Goal: Information Seeking & Learning: Check status

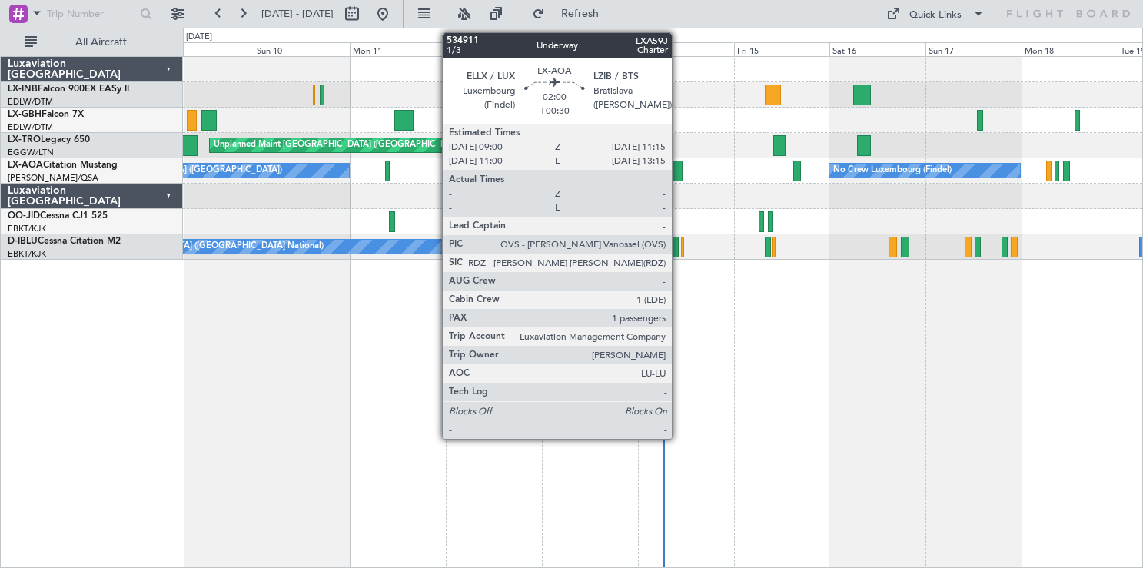
click at [679, 173] on div at bounding box center [677, 171] width 9 height 21
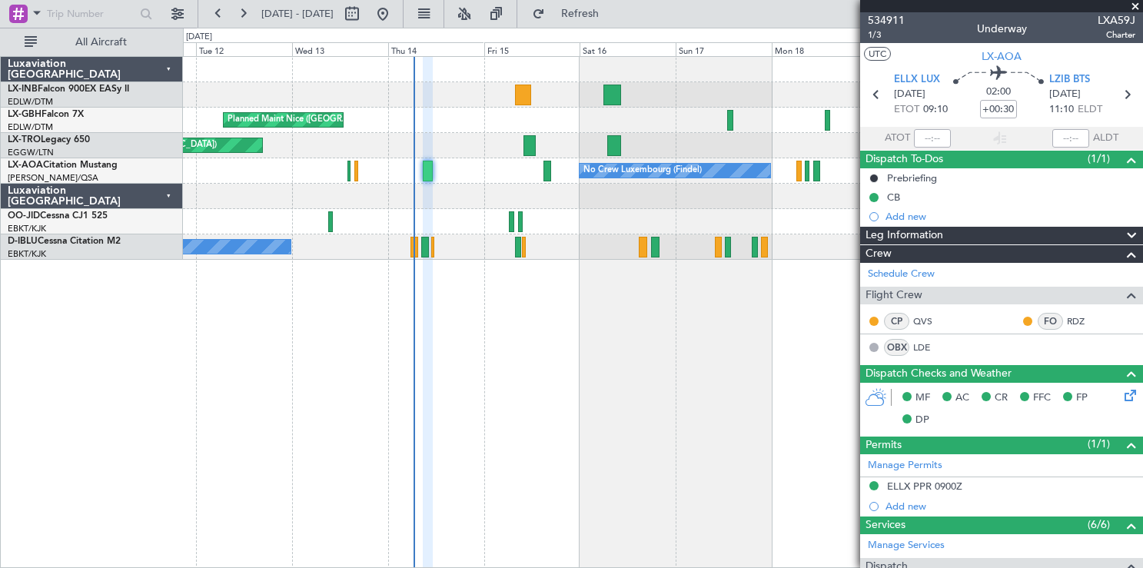
click at [531, 382] on div "Planned Maint Nice ([GEOGRAPHIC_DATA]) Unplanned Maint [GEOGRAPHIC_DATA] ([GEOG…" at bounding box center [663, 312] width 960 height 512
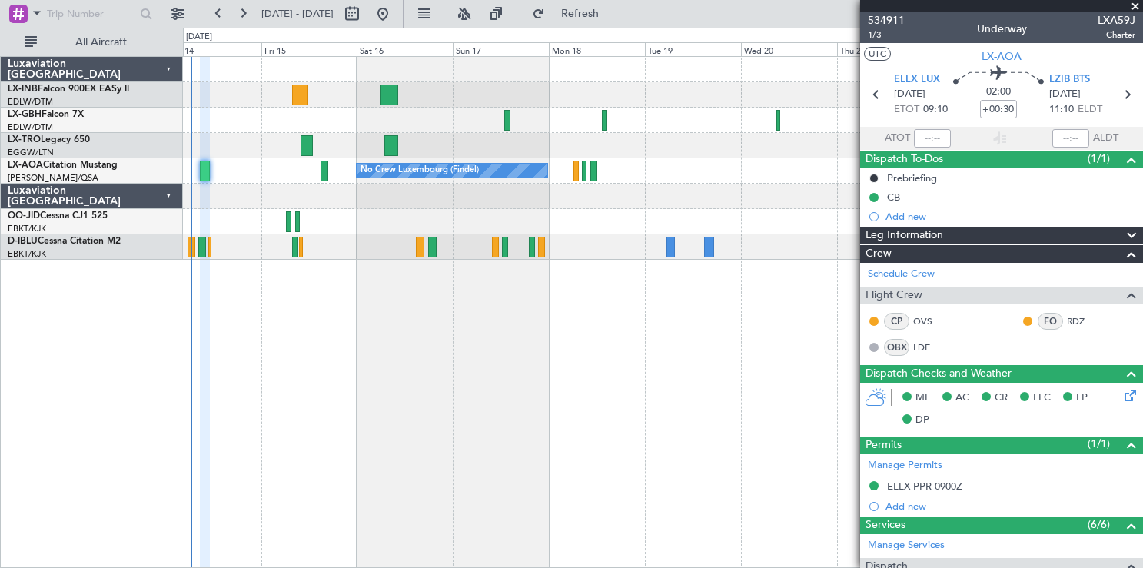
click at [419, 403] on div "Planned Maint Nice ([GEOGRAPHIC_DATA]) Unplanned Maint [GEOGRAPHIC_DATA] ([GEOG…" at bounding box center [663, 312] width 960 height 512
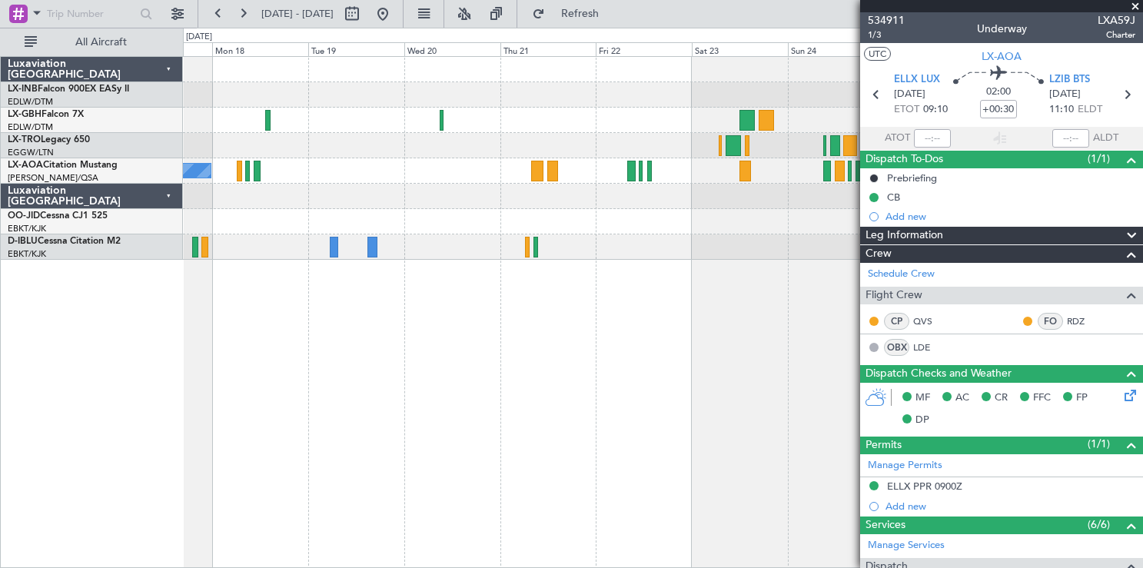
click at [310, 371] on div "No Crew Luxembourg (Findel) No Crew Sabadell" at bounding box center [663, 312] width 960 height 512
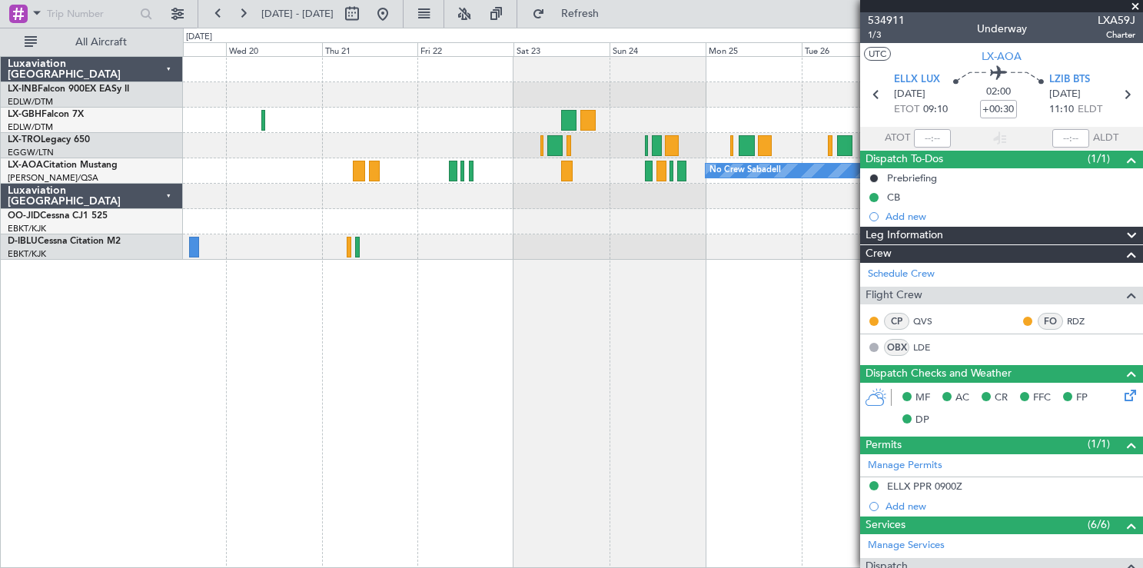
click at [363, 381] on div "No Crew Sabadell No Crew Luxembourg (Findel)" at bounding box center [663, 312] width 960 height 512
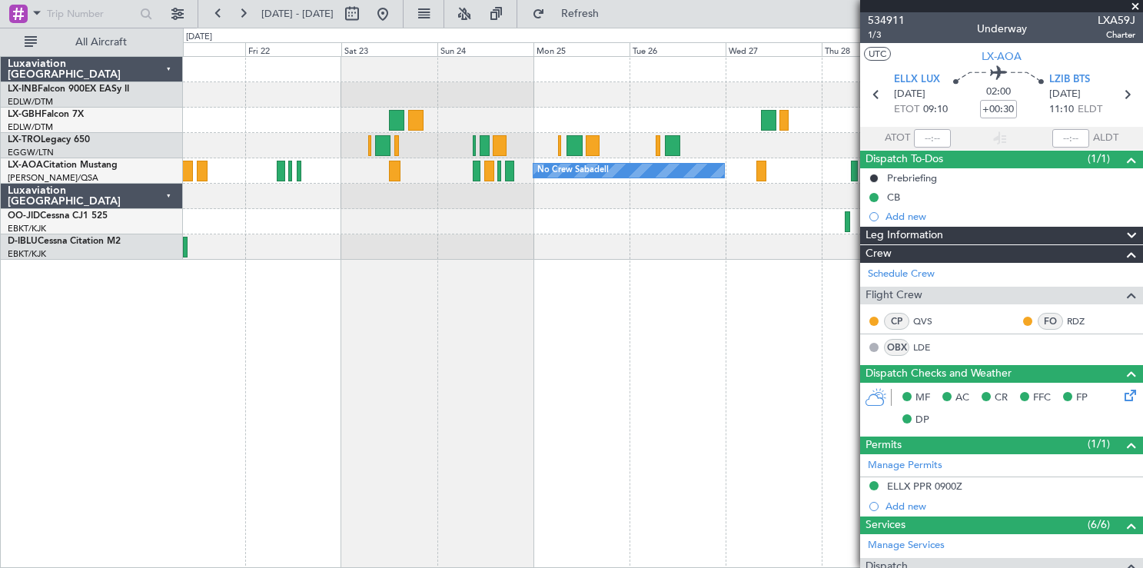
click at [364, 393] on div "No Crew Sabadell" at bounding box center [663, 312] width 960 height 512
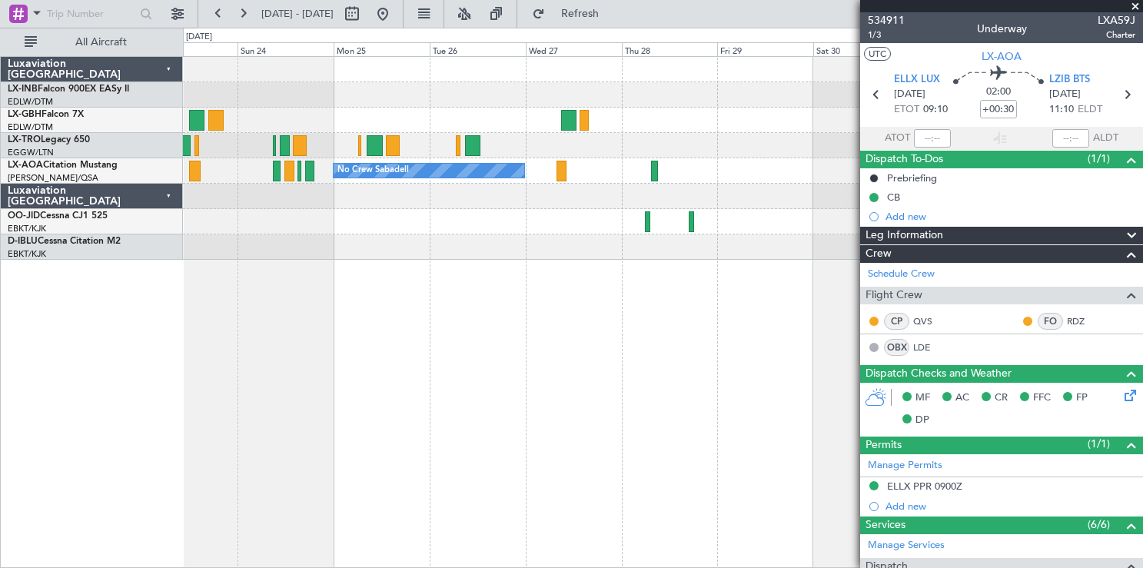
click at [410, 404] on div "No Crew Sabadell" at bounding box center [663, 312] width 960 height 512
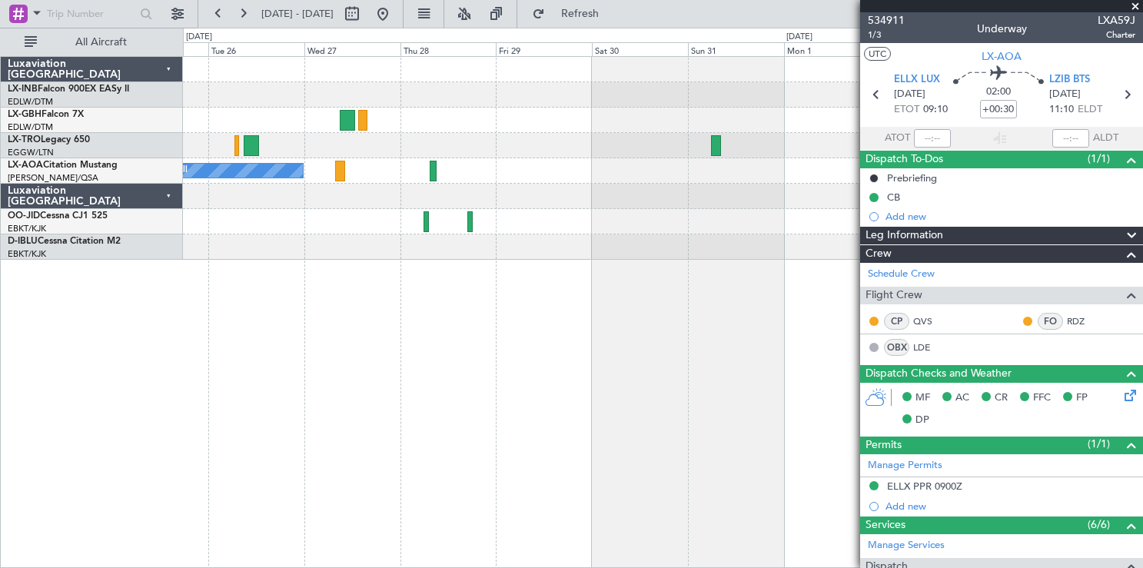
click at [788, 405] on div "No Crew Sabadell" at bounding box center [663, 312] width 960 height 512
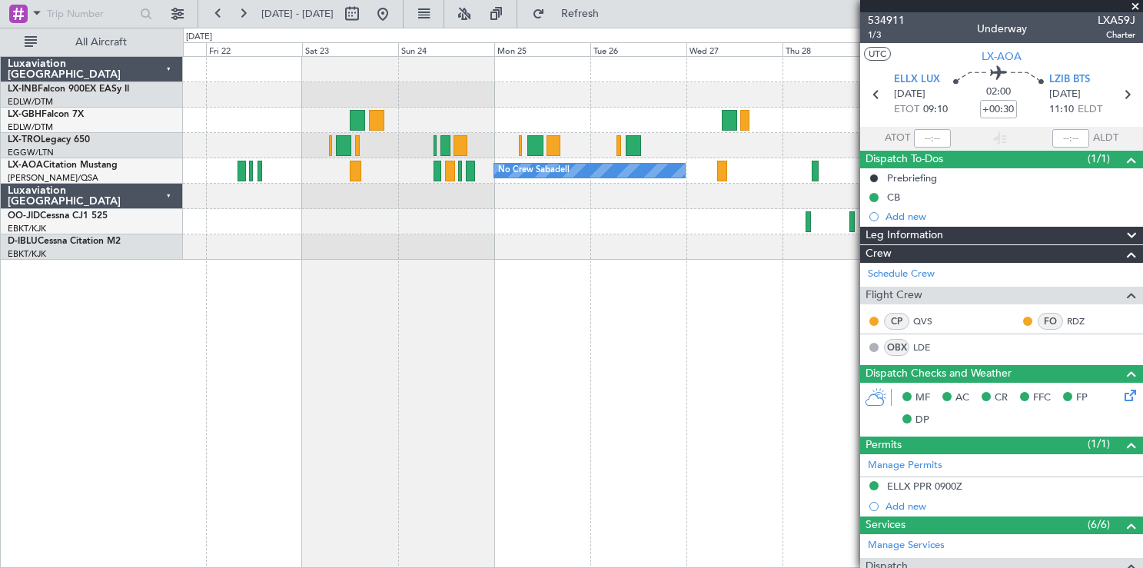
click at [689, 385] on div "No Crew Sabadell" at bounding box center [663, 312] width 960 height 512
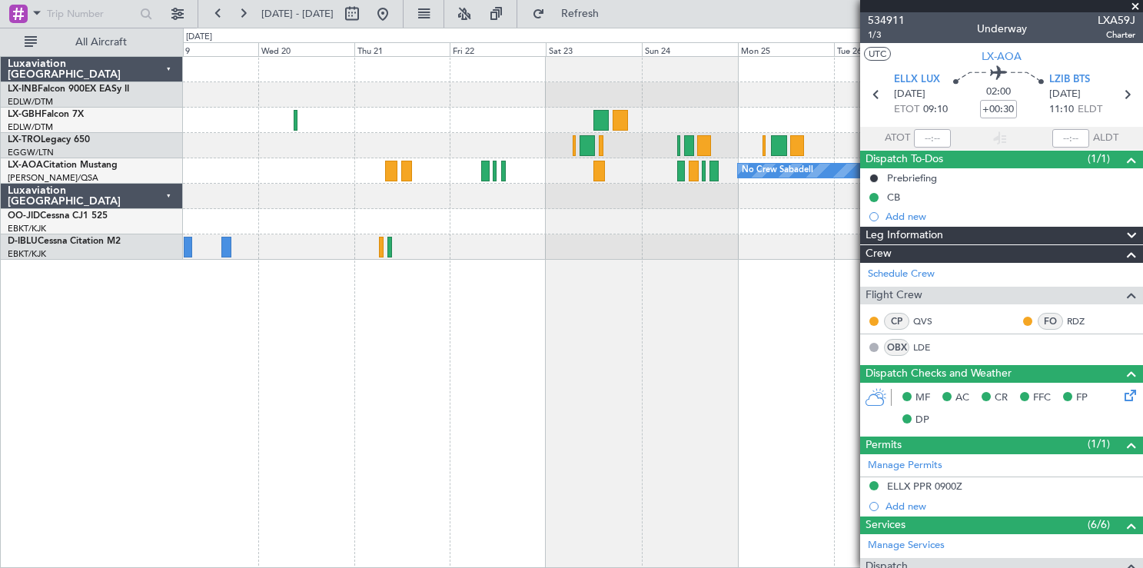
click at [700, 398] on div "No Crew Sabadell No Crew Luxembourg (Findel)" at bounding box center [663, 312] width 960 height 512
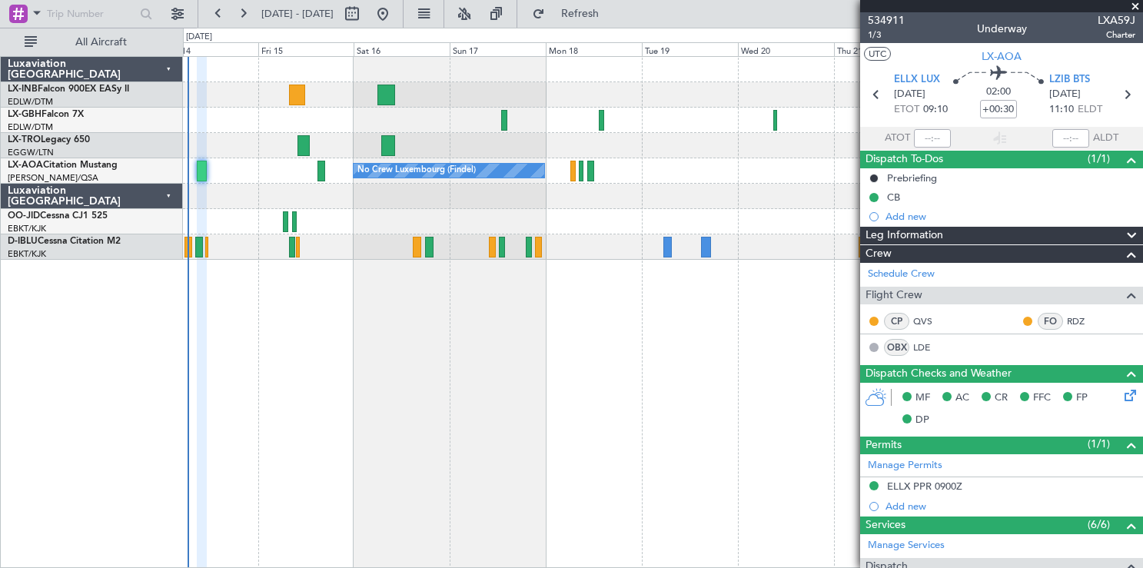
click at [615, 418] on div "Planned Maint Nice ([GEOGRAPHIC_DATA]) Unplanned Maint [GEOGRAPHIC_DATA] ([GEOG…" at bounding box center [663, 312] width 960 height 512
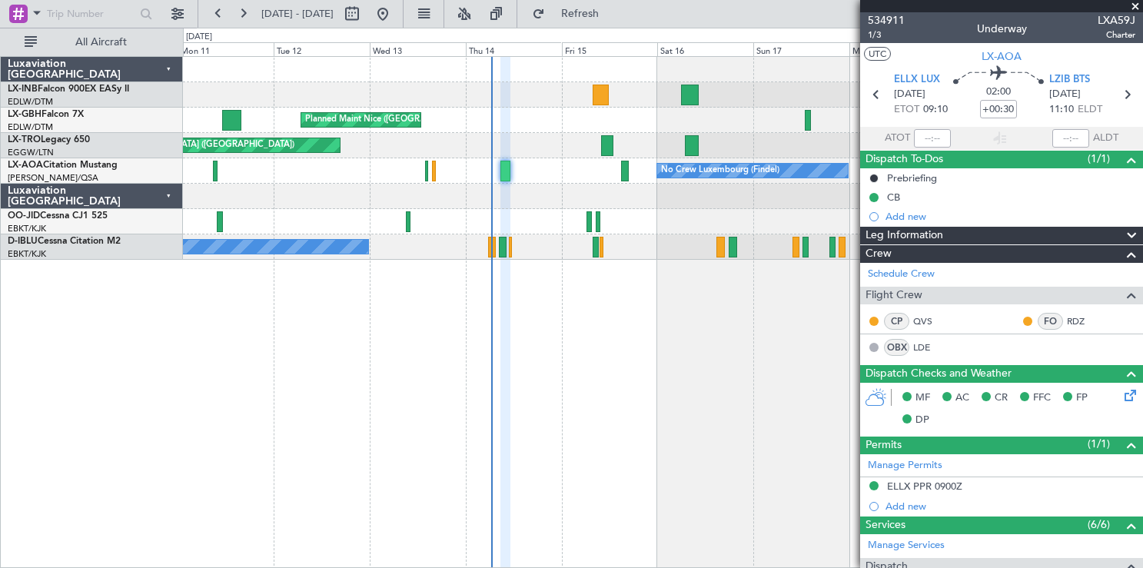
click at [734, 402] on div "Planned Maint Nice ([GEOGRAPHIC_DATA]) Unplanned Maint [GEOGRAPHIC_DATA] ([GEOG…" at bounding box center [663, 312] width 960 height 512
click at [139, 437] on div "Luxaviation [GEOGRAPHIC_DATA] LX-INB Falcon 900EX EASy II EDLW/DTM [GEOGRAPHIC_…" at bounding box center [92, 312] width 182 height 512
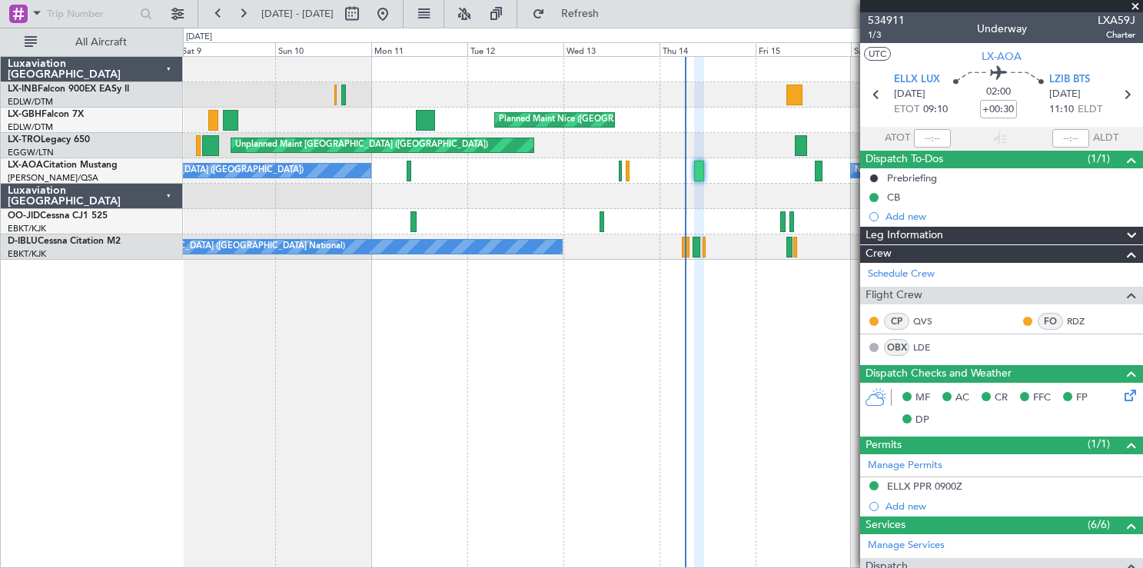
click at [772, 103] on div "Unplanned Maint Nice ([GEOGRAPHIC_DATA]) [GEOGRAPHIC_DATA] ([GEOGRAPHIC_DATA]) …" at bounding box center [662, 158] width 959 height 203
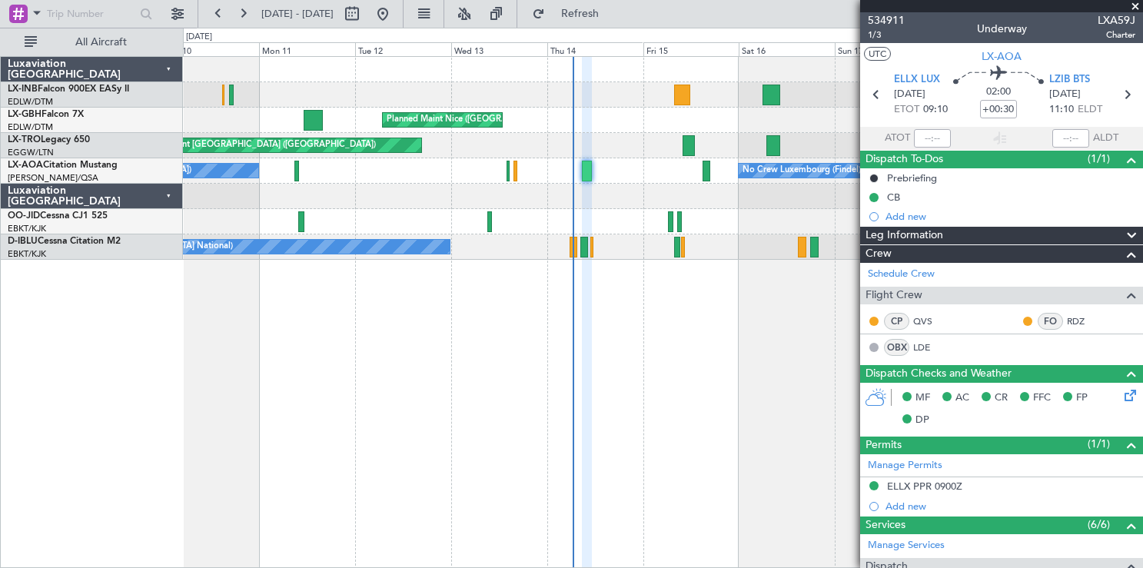
click at [243, 420] on div "Planned Maint Nice ([GEOGRAPHIC_DATA]) Unplanned Maint [GEOGRAPHIC_DATA] ([GEOG…" at bounding box center [663, 312] width 960 height 512
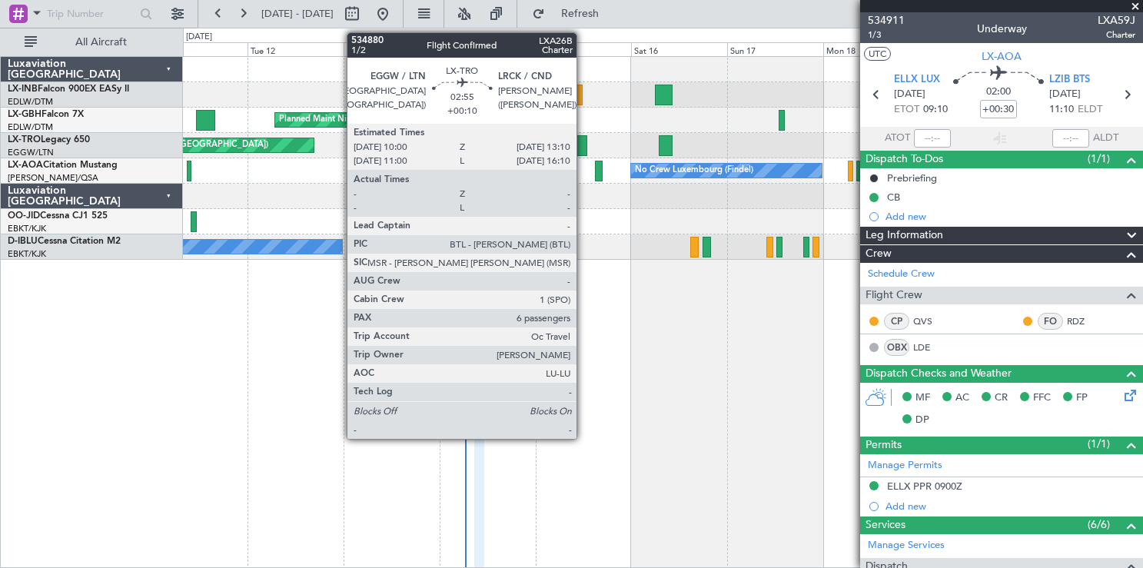
click at [583, 146] on div at bounding box center [581, 145] width 13 height 21
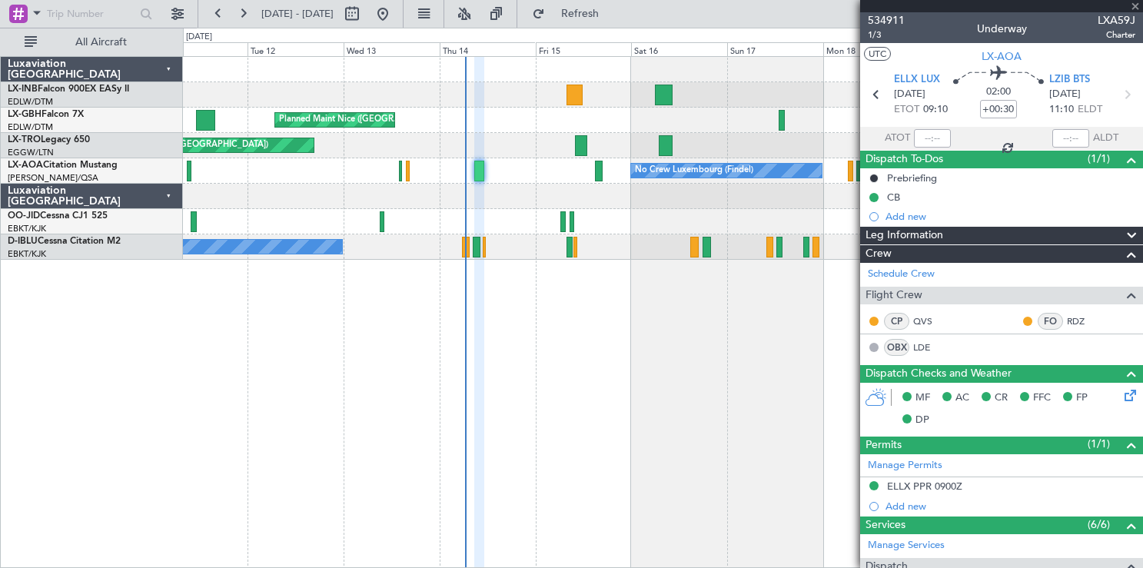
click at [582, 148] on div at bounding box center [581, 145] width 13 height 21
type input "+00:10"
type input "6"
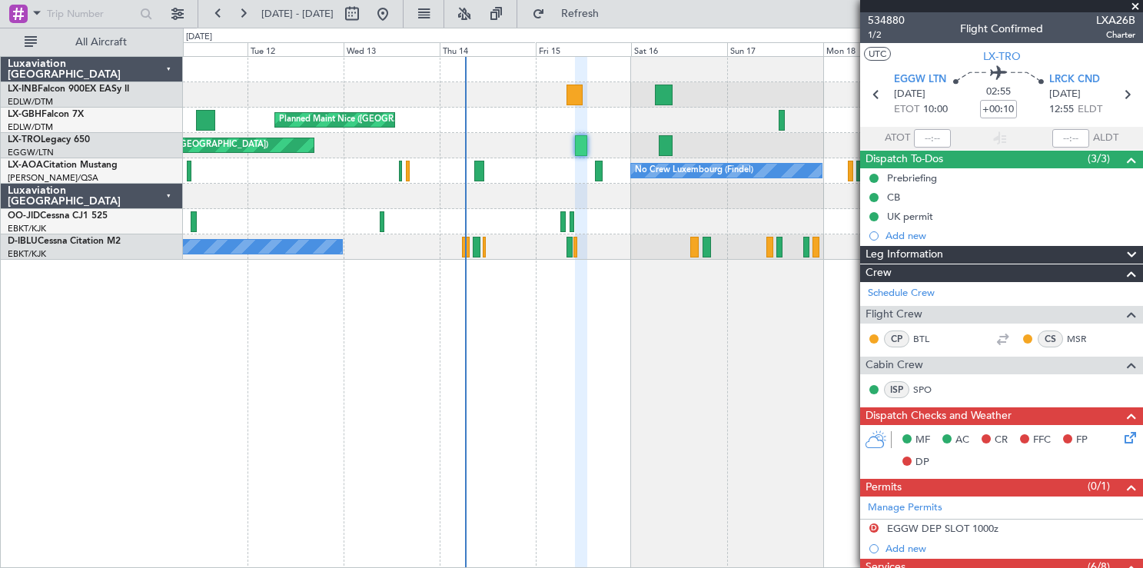
scroll to position [549, 0]
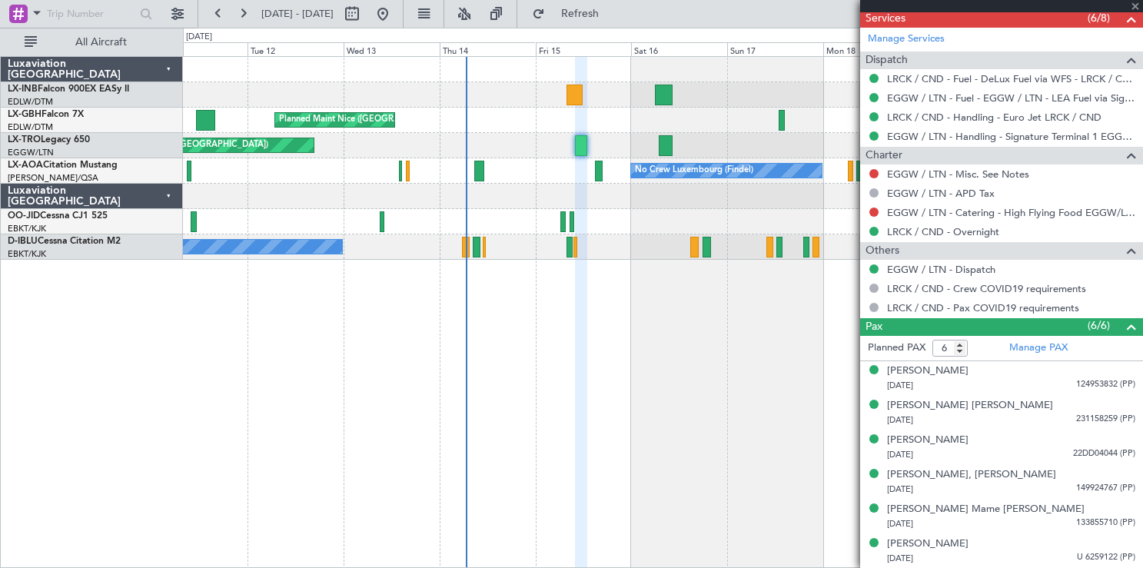
click at [1135, 5] on div at bounding box center [1001, 6] width 283 height 12
click at [1135, 8] on div at bounding box center [1001, 6] width 283 height 12
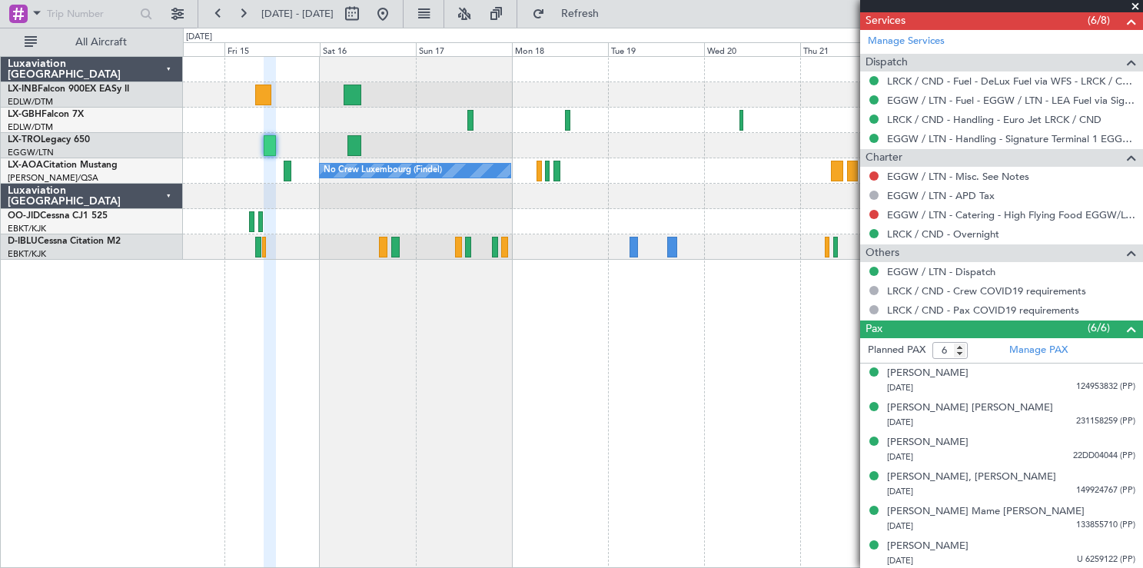
click at [399, 436] on div "Planned Maint Nice ([GEOGRAPHIC_DATA]) Unplanned Maint [GEOGRAPHIC_DATA] ([GEOG…" at bounding box center [663, 312] width 960 height 512
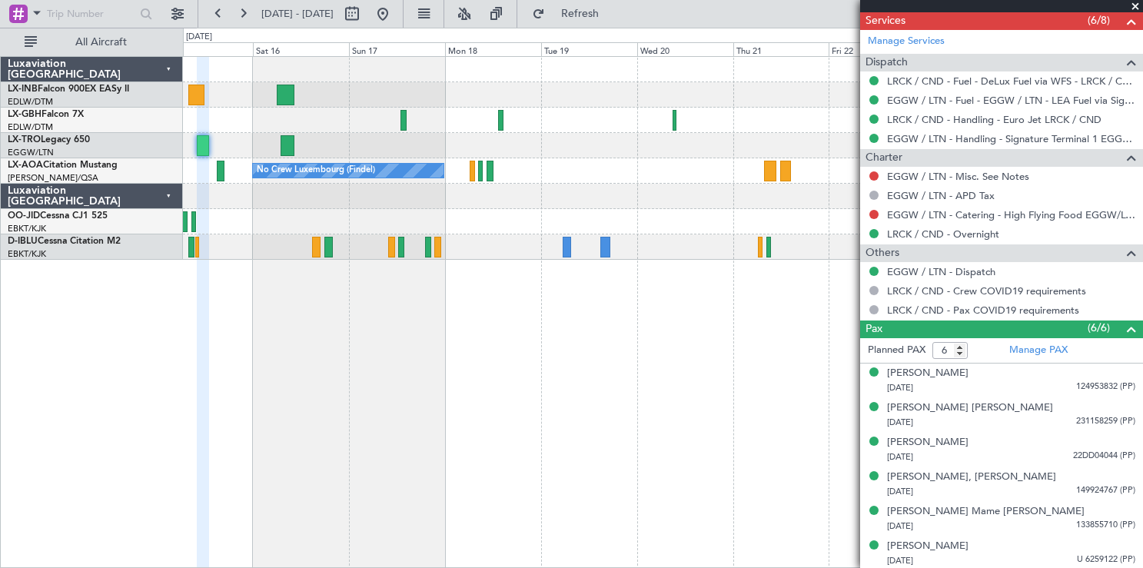
click at [490, 442] on div "Planned Maint Nice ([GEOGRAPHIC_DATA]) No Crew Luxembourg (Findel) No Crew Saba…" at bounding box center [663, 312] width 960 height 512
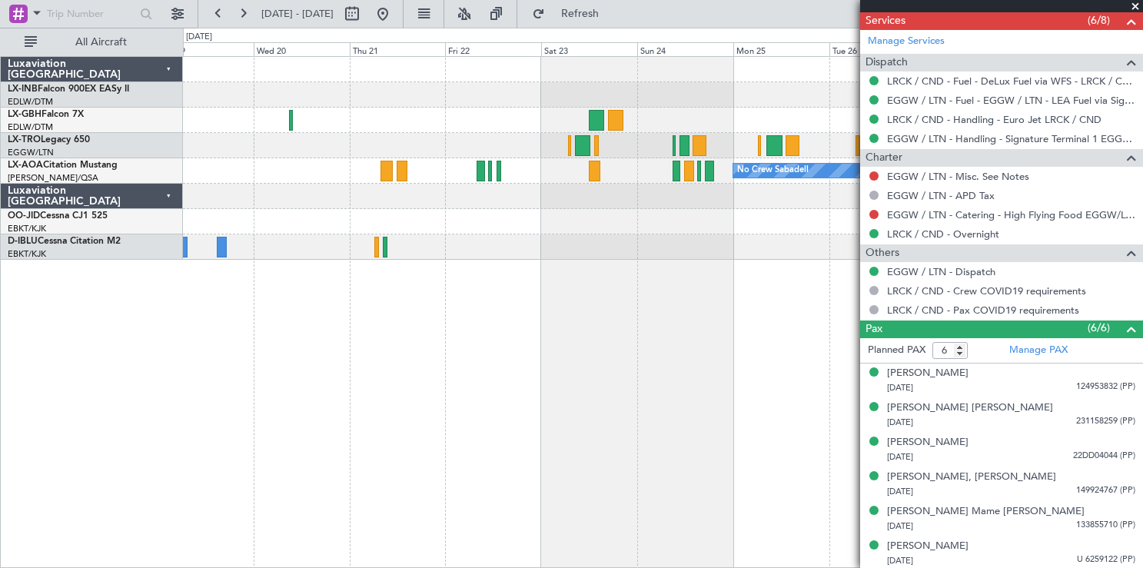
click at [451, 440] on div "No Crew Sabadell No Crew Luxembourg (Findel)" at bounding box center [663, 312] width 960 height 512
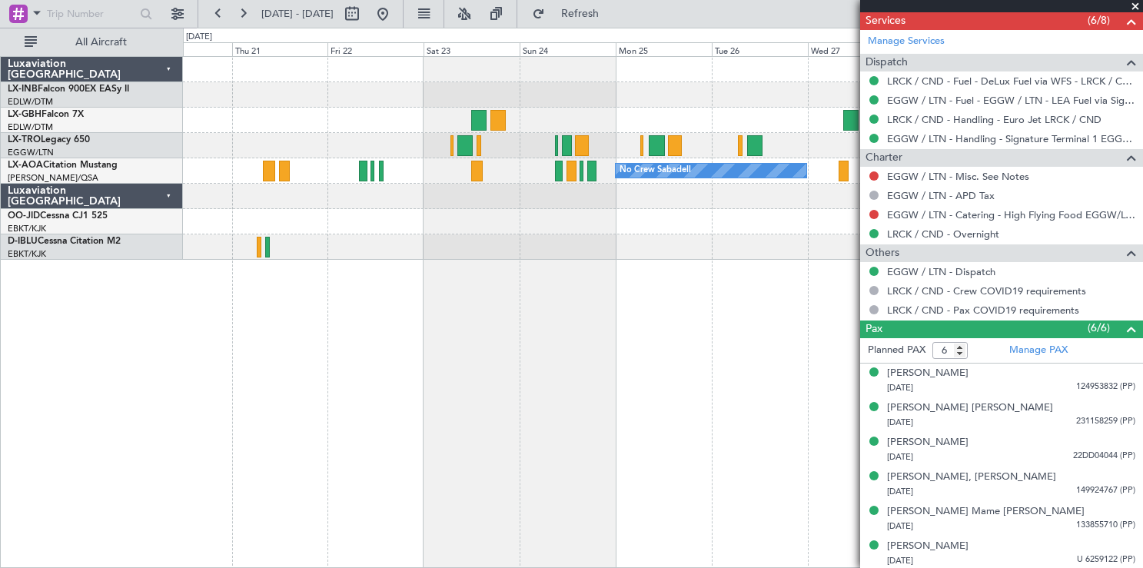
click at [424, 436] on div "No Crew Sabadell No Crew Luxembourg (Findel)" at bounding box center [663, 312] width 960 height 512
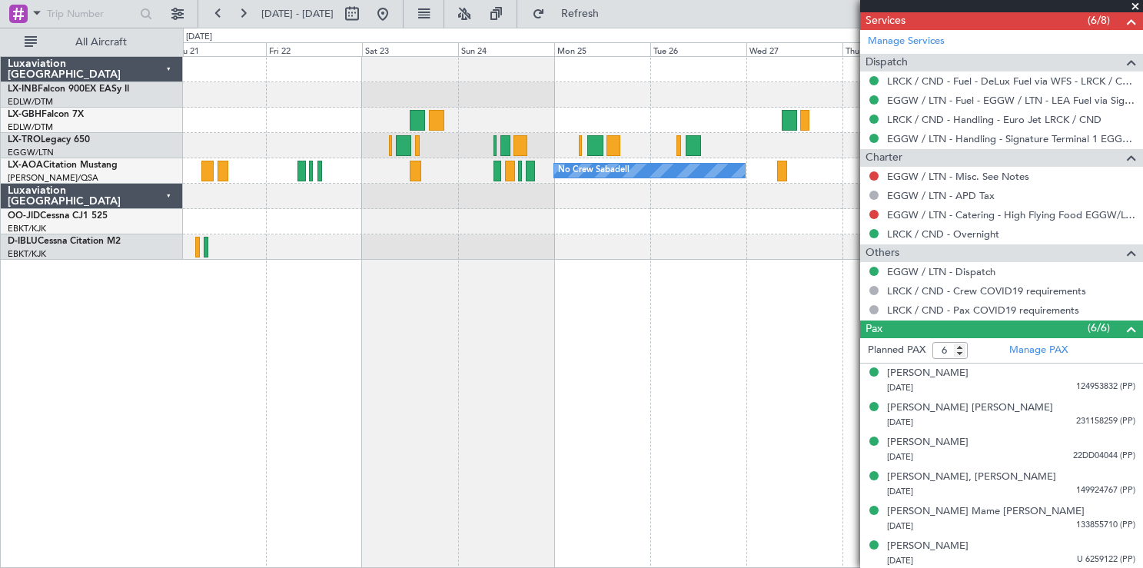
click at [540, 440] on div "No Crew Sabadell" at bounding box center [663, 312] width 960 height 512
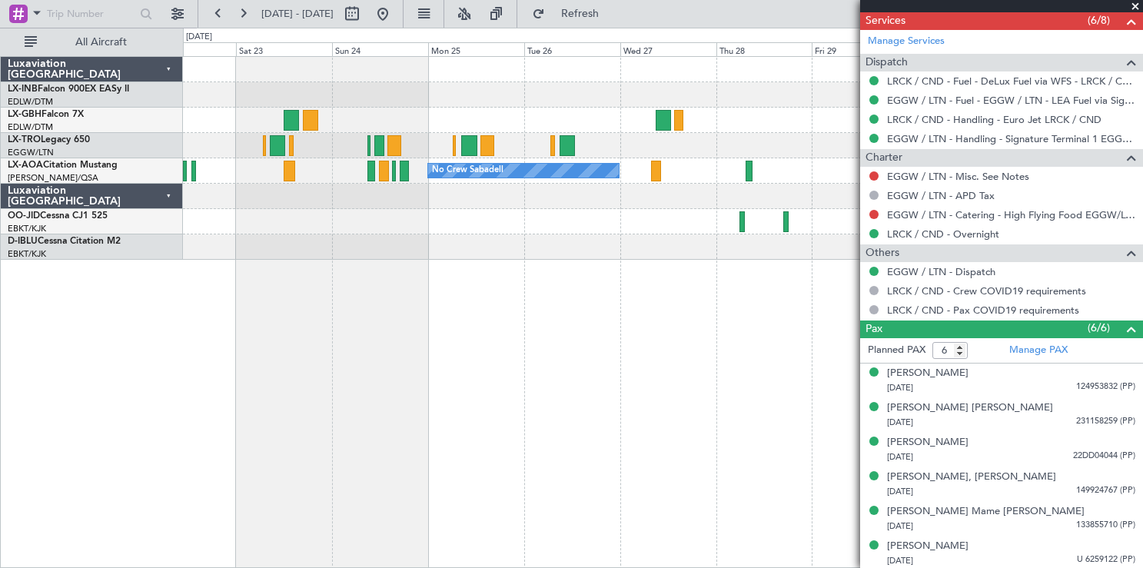
click at [397, 451] on div "No Crew Sabadell" at bounding box center [663, 312] width 960 height 512
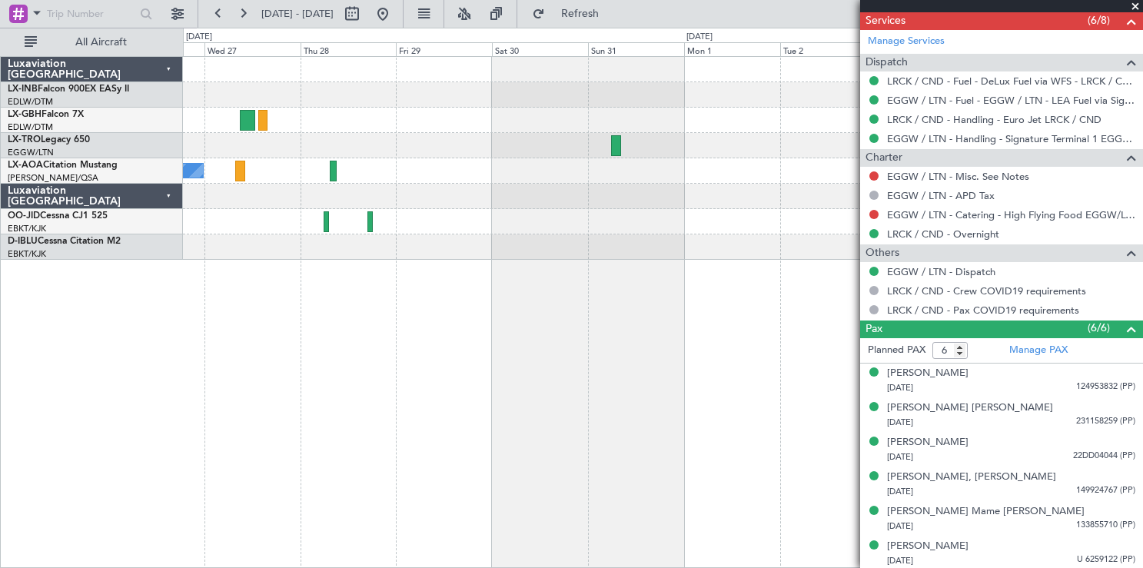
click at [542, 449] on div "No Crew Sabadell" at bounding box center [663, 312] width 960 height 512
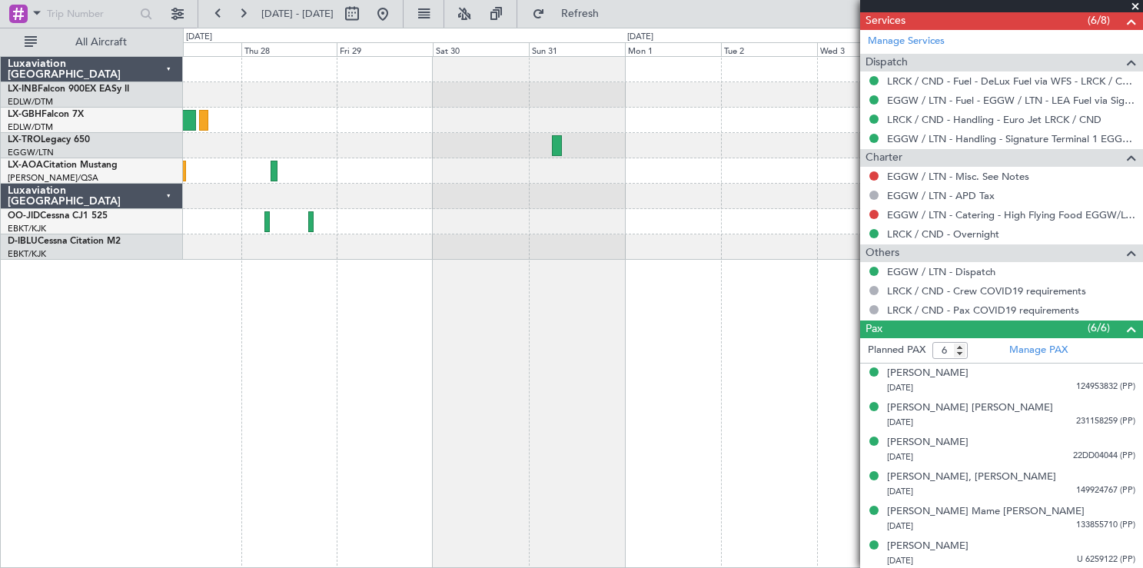
click at [450, 447] on div "No Crew Sabadell" at bounding box center [663, 312] width 960 height 512
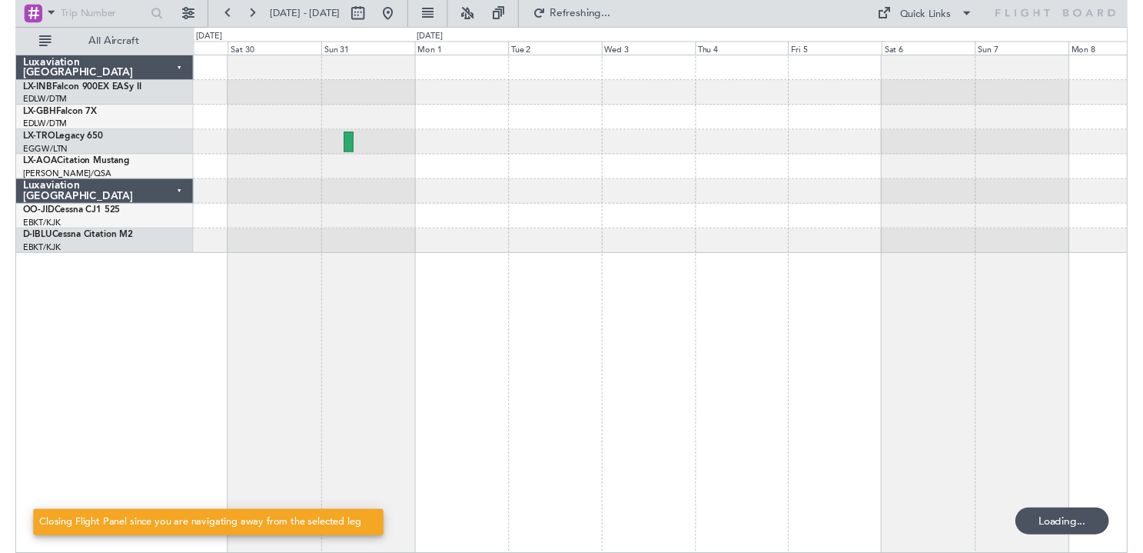
scroll to position [0, 0]
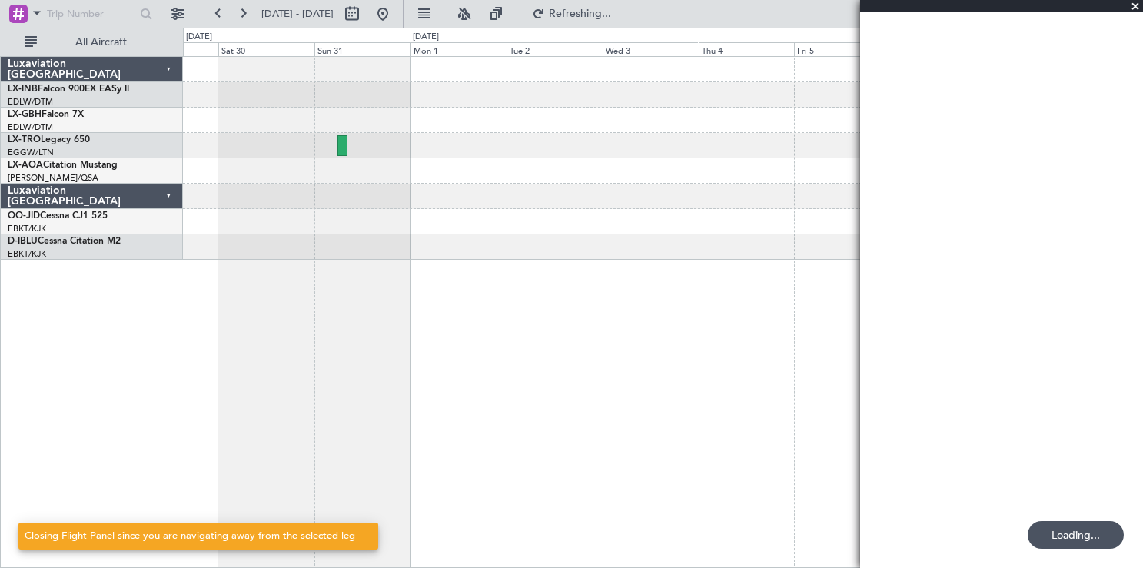
click at [444, 438] on div at bounding box center [663, 312] width 960 height 512
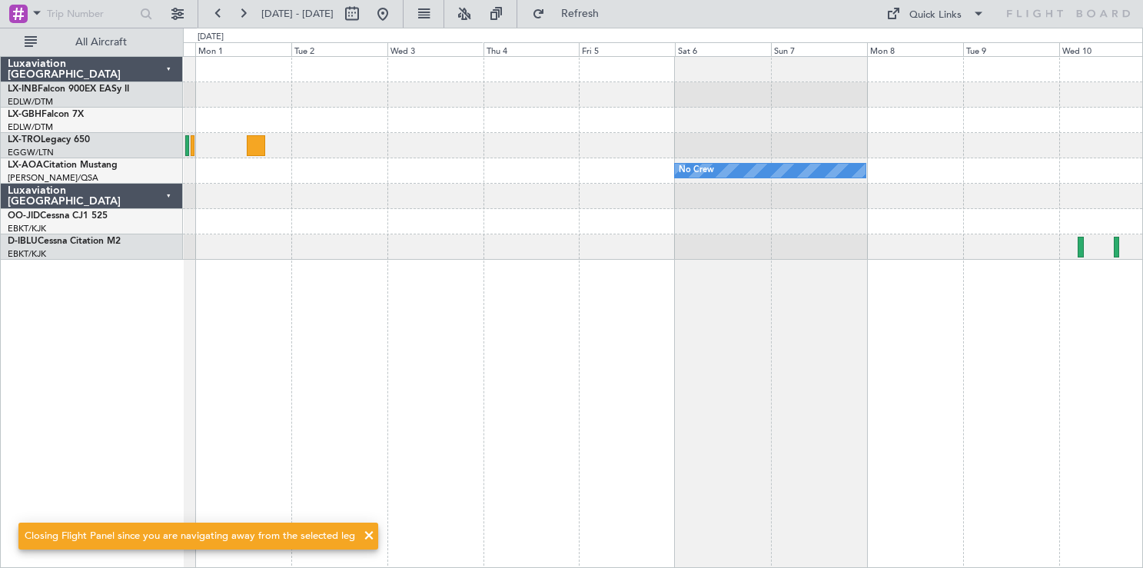
click at [342, 471] on div "No Crew No Crew Sabadell" at bounding box center [663, 312] width 960 height 512
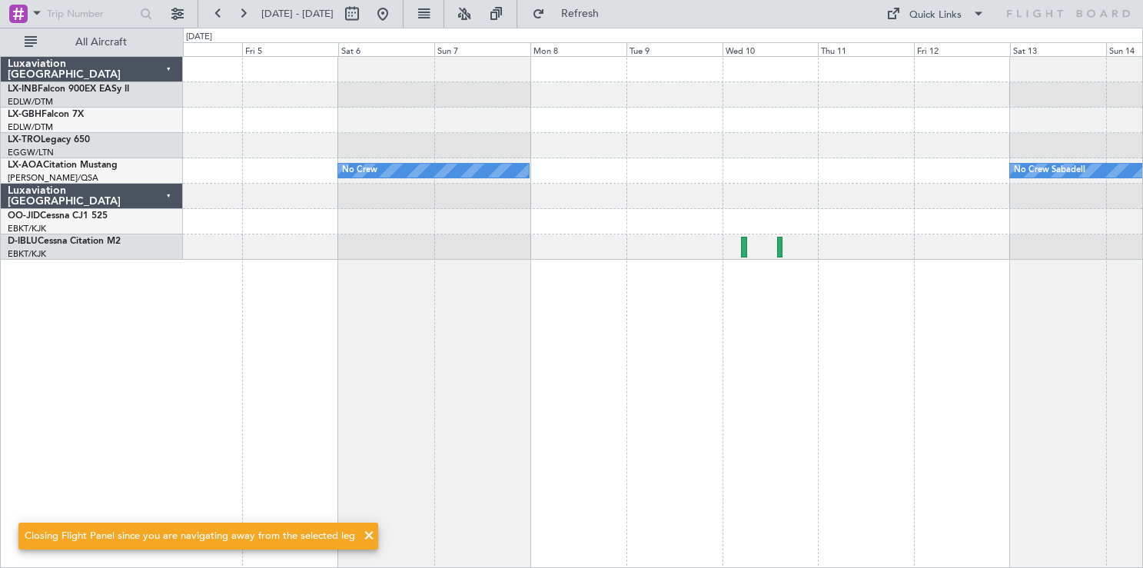
click at [288, 440] on div "No Crew No Crew Sabadell" at bounding box center [663, 312] width 960 height 512
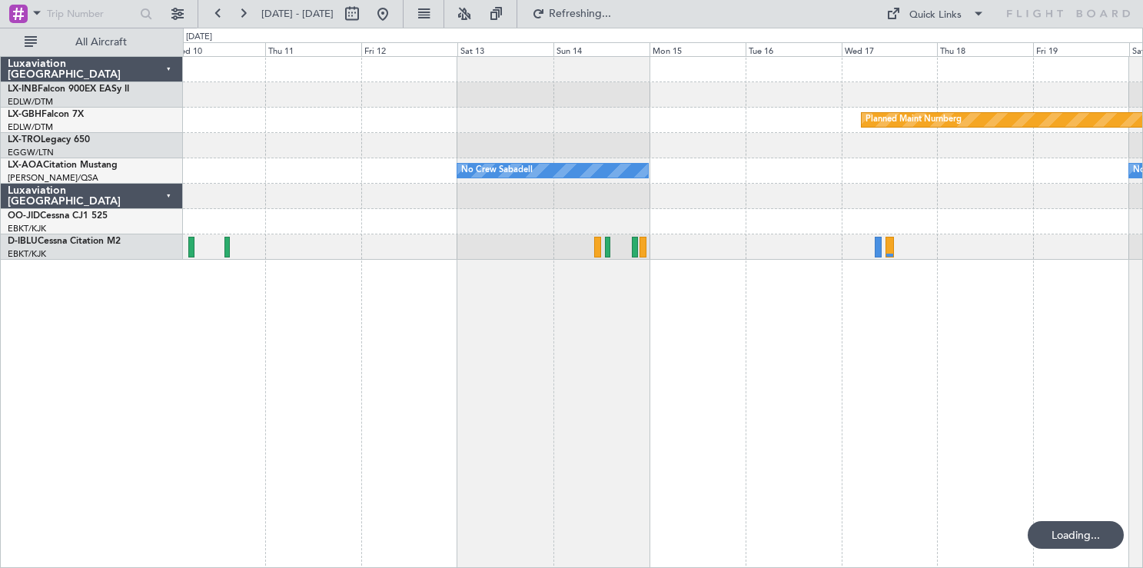
click at [386, 410] on div "Planned Maint Nurnberg No Crew Sabadell No Crew Sabadell No Crew" at bounding box center [663, 312] width 960 height 512
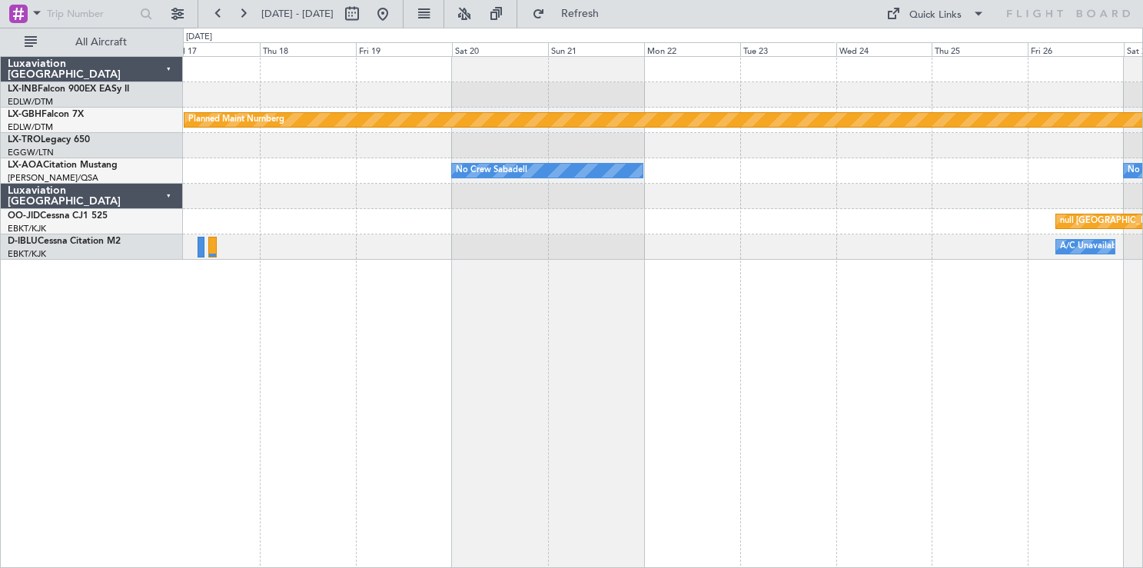
click at [529, 360] on div "Planned Maint Nurnberg No Crew Sabadell No Crew Sabadell No Crew Sabadell Plann…" at bounding box center [663, 312] width 960 height 512
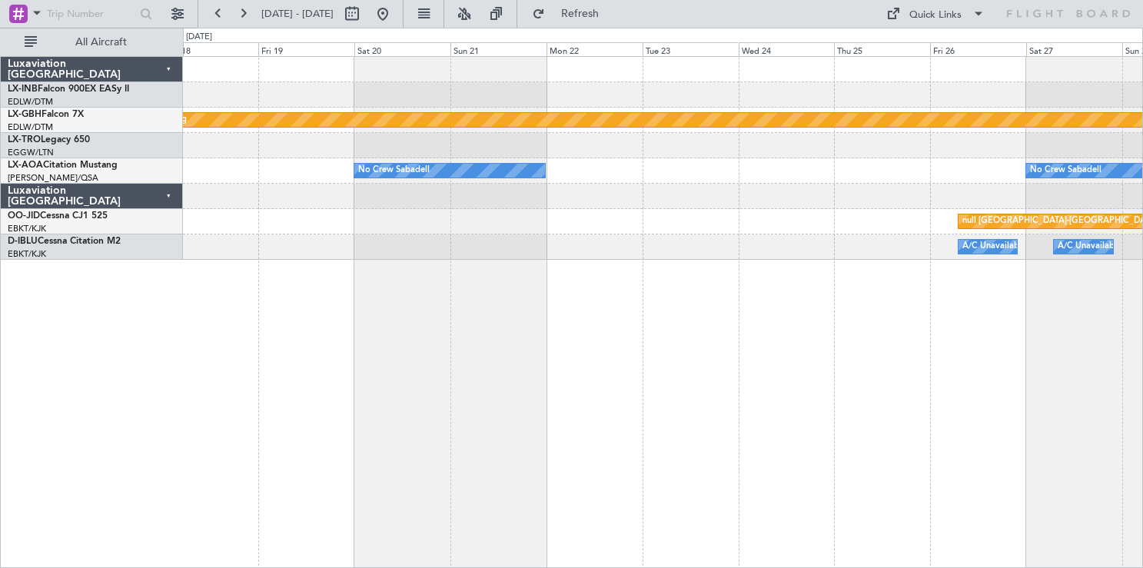
click at [520, 382] on div "Planned Maint Nurnberg No Crew Sabadell No Crew Sabadell Planned Maint [GEOGRAP…" at bounding box center [663, 312] width 960 height 512
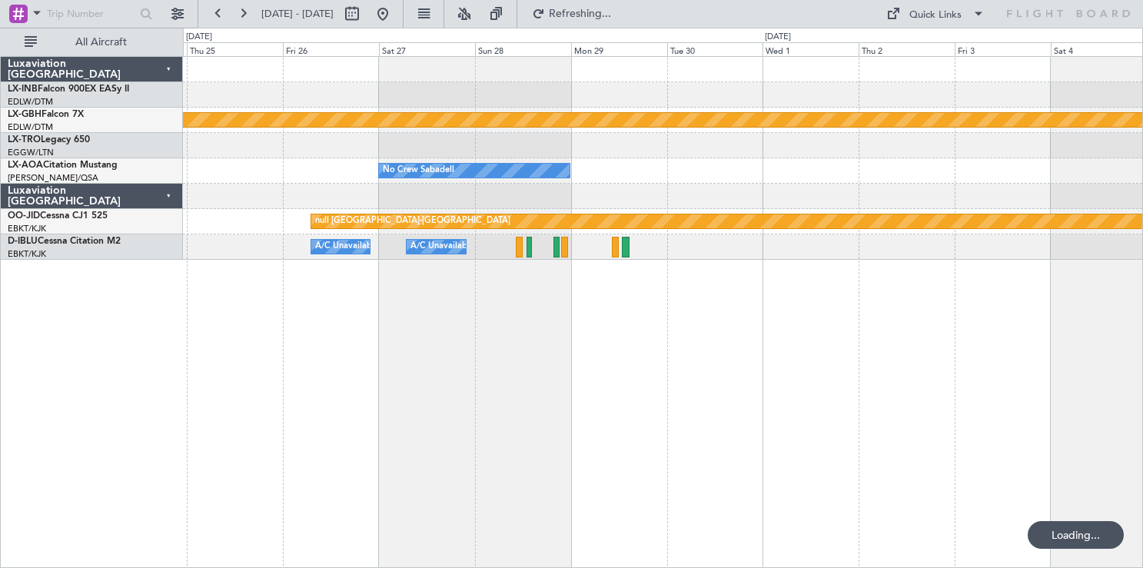
click at [367, 405] on div "Planned Maint Nurnberg No Crew Sabadell Planned Maint [GEOGRAPHIC_DATA]-[GEOGRA…" at bounding box center [663, 312] width 960 height 512
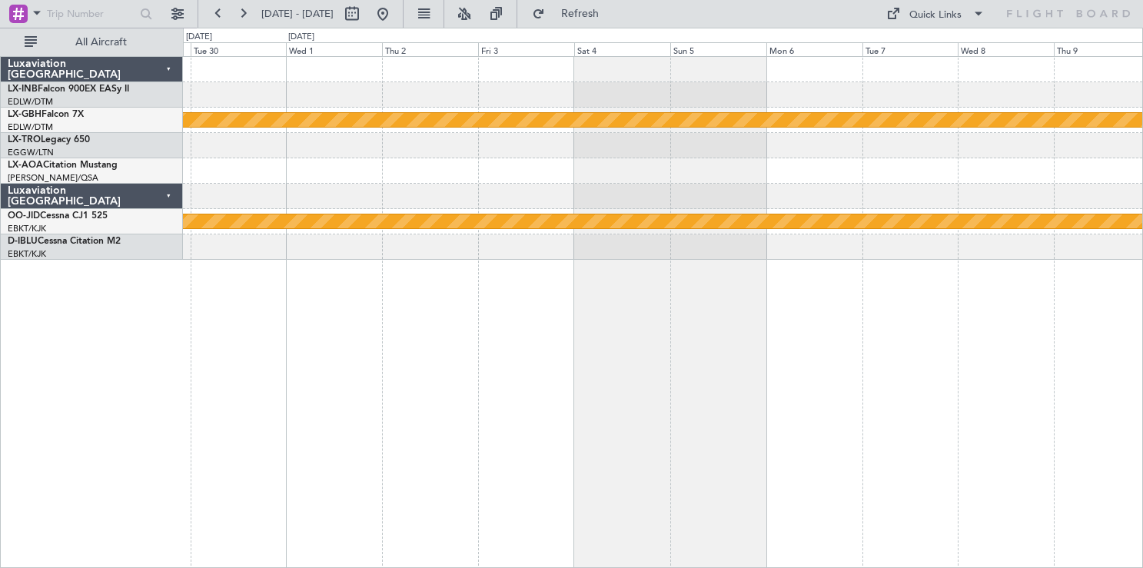
click at [483, 412] on div "Planned Maint Nurnberg No Crew Sabadell null [GEOGRAPHIC_DATA]-[GEOGRAPHIC_DATA…" at bounding box center [663, 312] width 960 height 512
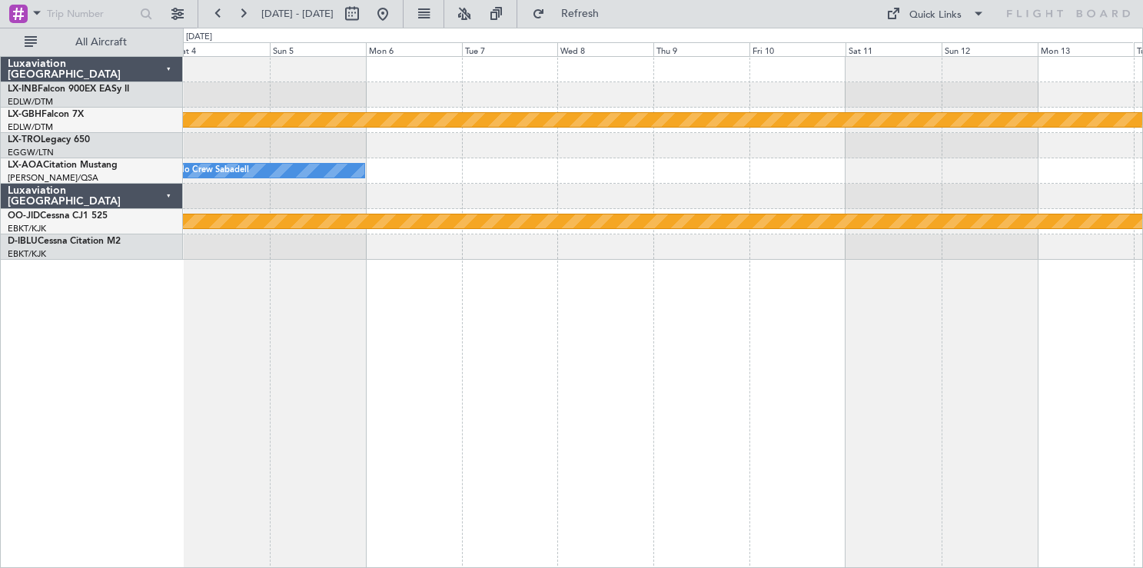
click at [470, 393] on div "Planned Maint Nurnberg No Crew Sabadell null [GEOGRAPHIC_DATA]-[GEOGRAPHIC_DATA]" at bounding box center [663, 312] width 960 height 512
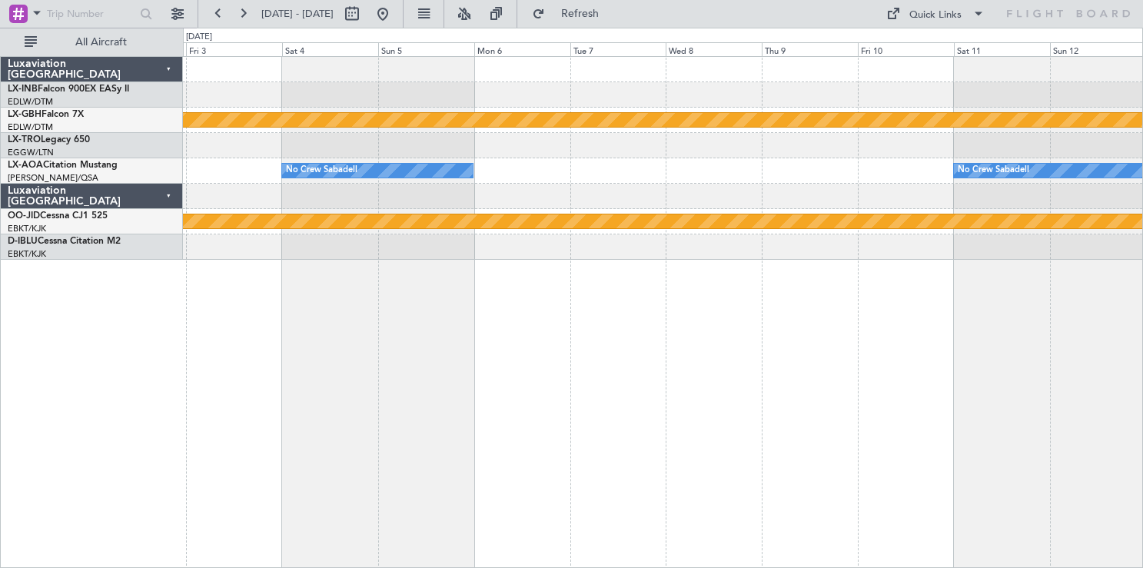
click at [580, 399] on div "Planned Maint Nurnberg No Crew Sabadell No Crew Sabadell null [GEOGRAPHIC_DATA]…" at bounding box center [663, 312] width 960 height 512
click at [247, 12] on button at bounding box center [243, 14] width 25 height 25
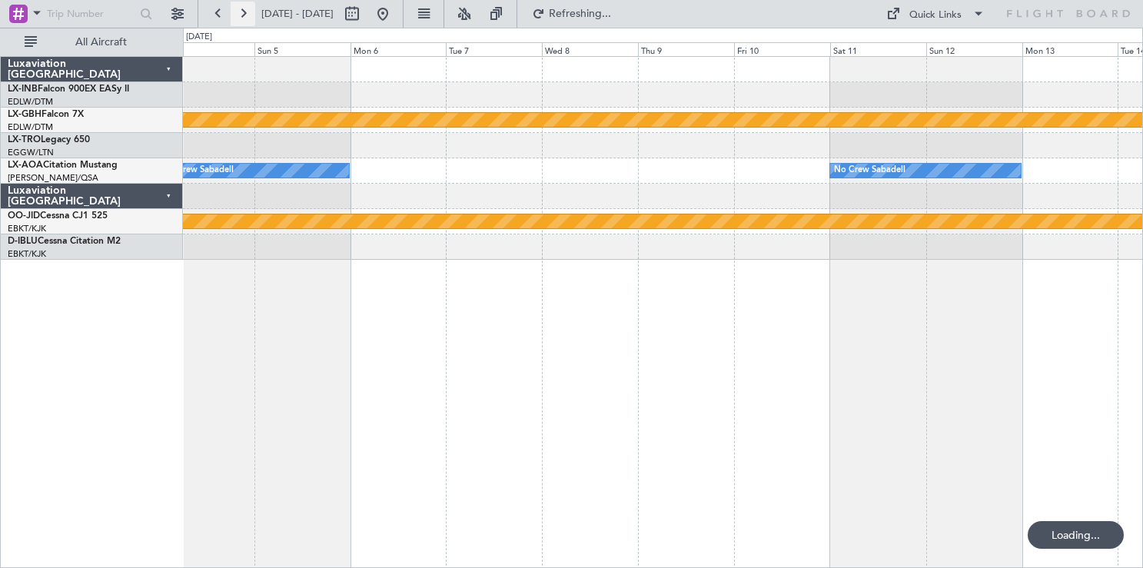
click at [247, 12] on button at bounding box center [243, 14] width 25 height 25
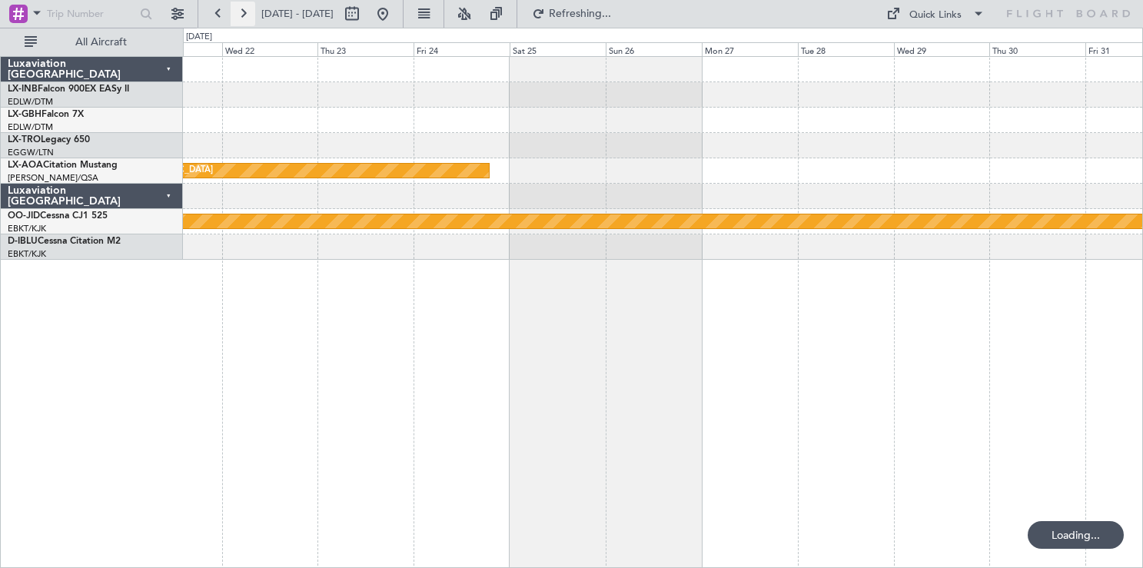
click at [247, 12] on button at bounding box center [243, 14] width 25 height 25
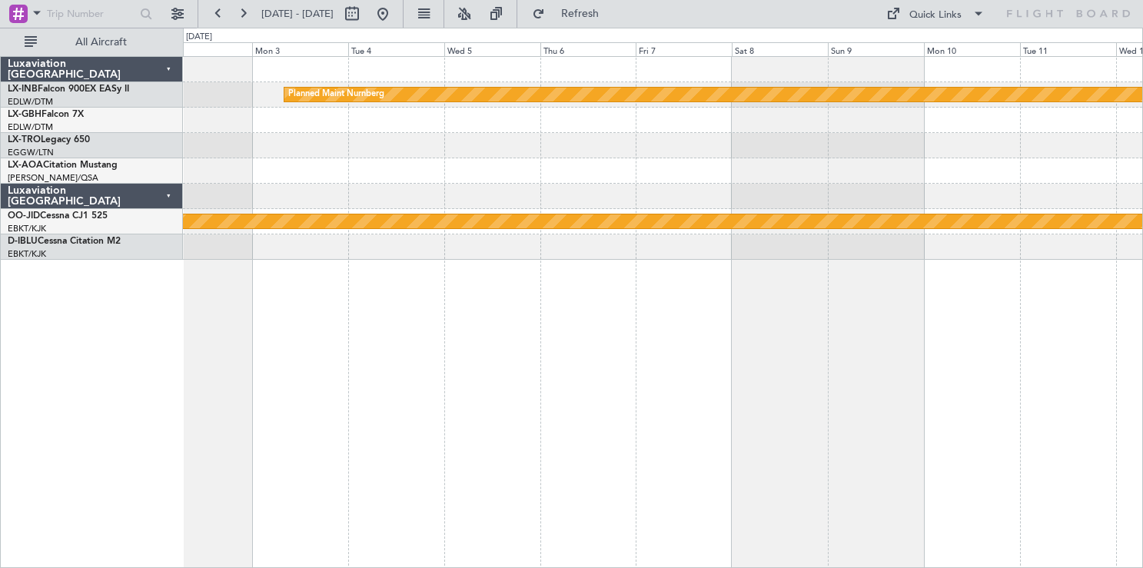
click at [562, 208] on div "Planned Maint Nurnberg null [GEOGRAPHIC_DATA]-[GEOGRAPHIC_DATA]" at bounding box center [662, 158] width 959 height 203
click at [65, 137] on link "LX-TRO Legacy 650" at bounding box center [49, 139] width 82 height 9
click at [593, 19] on button "Refresh" at bounding box center [571, 14] width 92 height 25
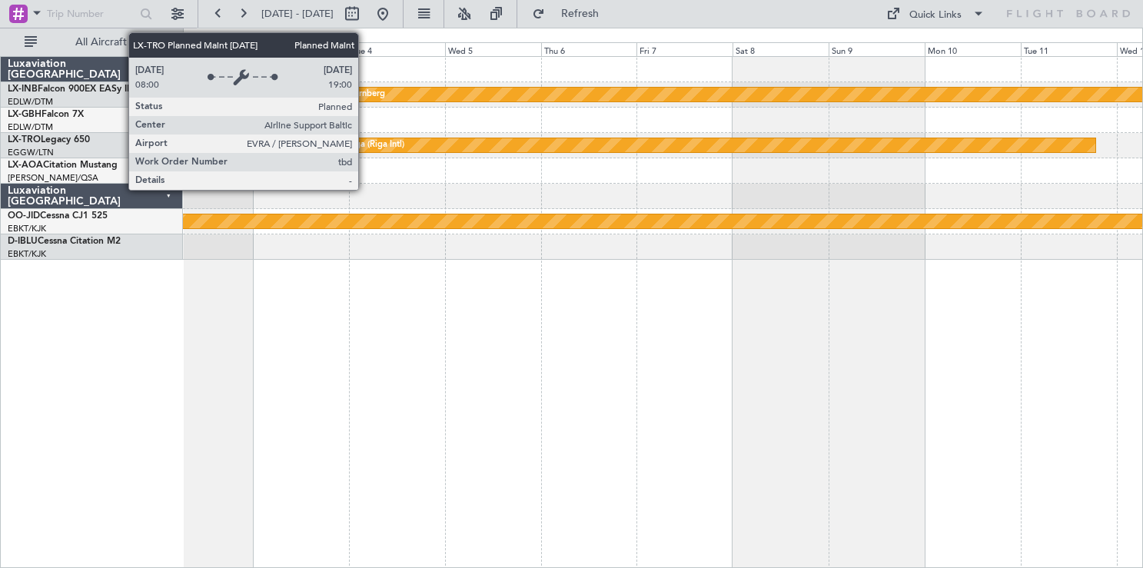
click at [365, 145] on div "Planned Maint Riga (Riga Intl)" at bounding box center [346, 145] width 115 height 23
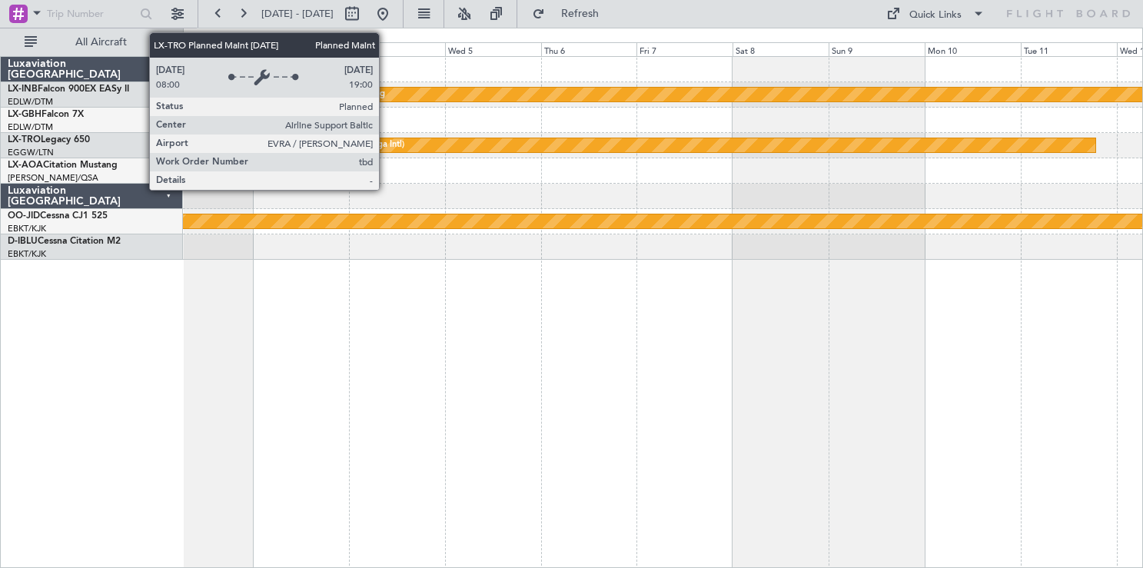
click at [386, 146] on div "Planned Maint Riga (Riga Intl)" at bounding box center [346, 145] width 115 height 23
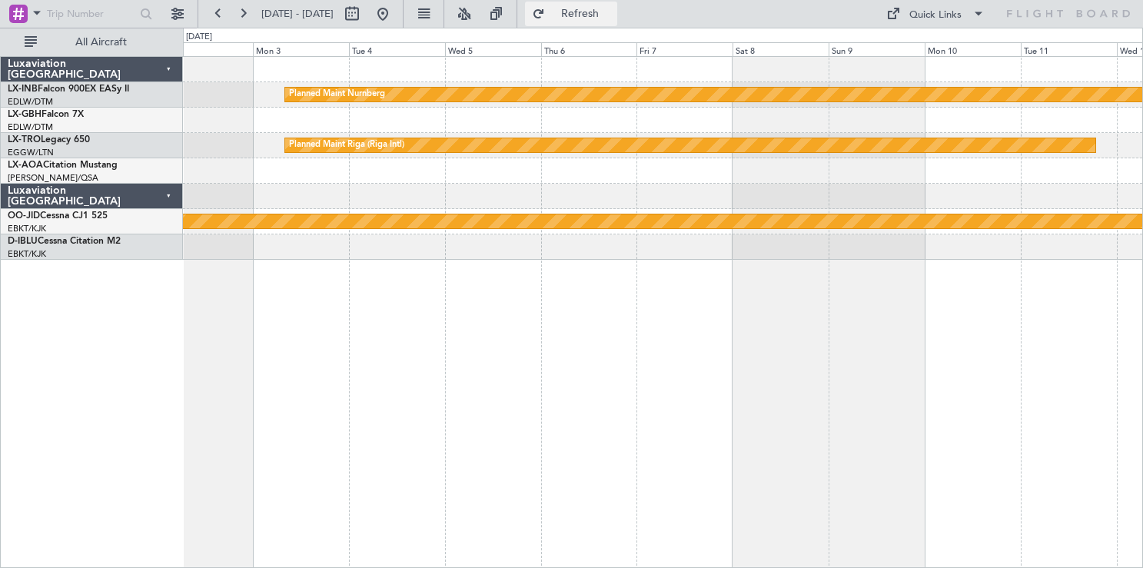
click at [617, 5] on button "Refresh" at bounding box center [571, 14] width 92 height 25
click at [261, 361] on div "Planned Maint Nurnberg Planned Maint [GEOGRAPHIC_DATA] (Riga Intl) null [GEOGRA…" at bounding box center [663, 312] width 960 height 512
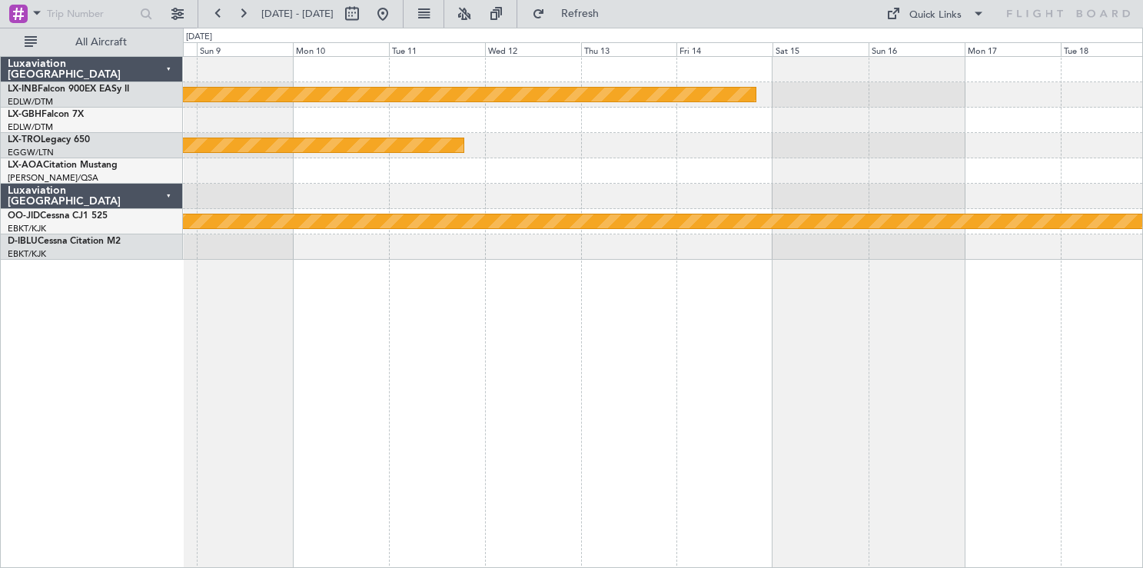
click at [354, 365] on div "Planned Maint Nurnberg Planned Maint [GEOGRAPHIC_DATA] (Riga Intl) null [GEOGRA…" at bounding box center [663, 312] width 960 height 512
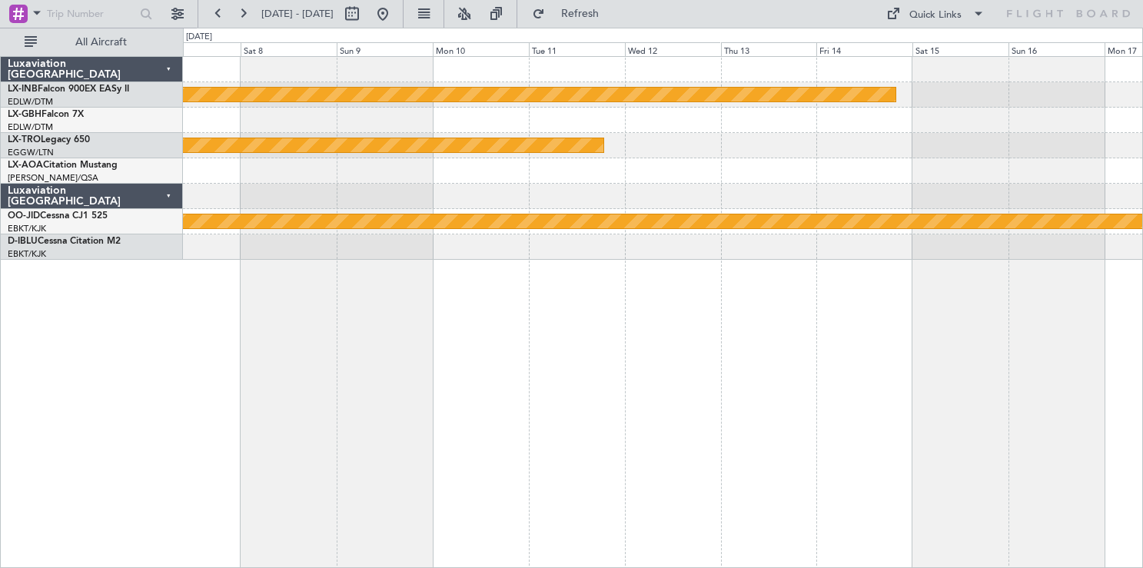
click at [1062, 379] on div "Planned Maint Nurnberg Planned Maint [GEOGRAPHIC_DATA] (Riga Intl) null [GEOGRA…" at bounding box center [663, 312] width 960 height 512
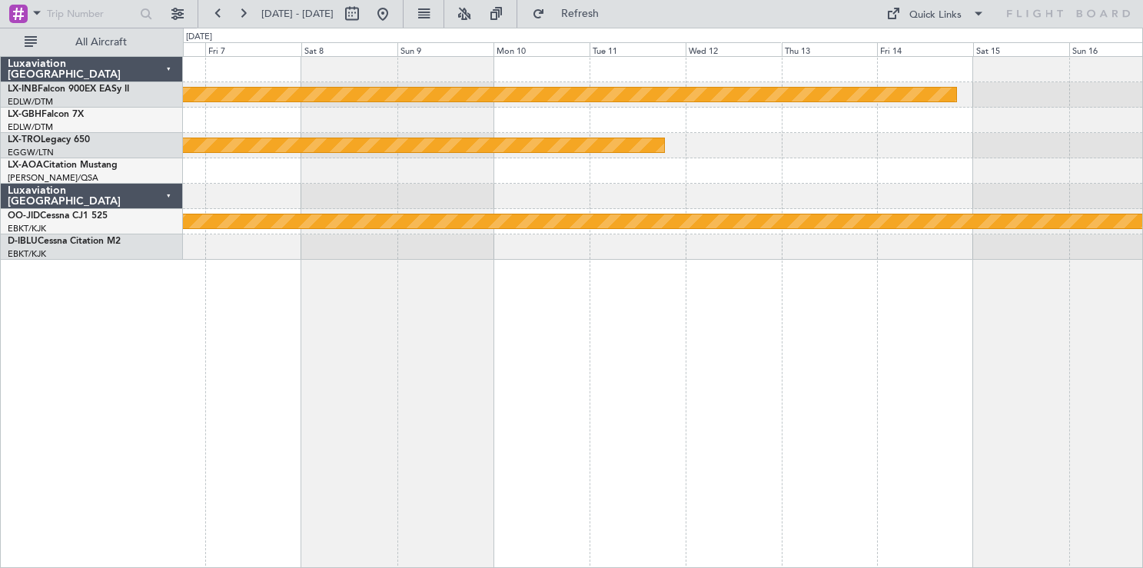
click at [879, 383] on div "Planned Maint Nurnberg Planned Maint [GEOGRAPHIC_DATA] (Riga Intl) null [GEOGRA…" at bounding box center [663, 312] width 960 height 512
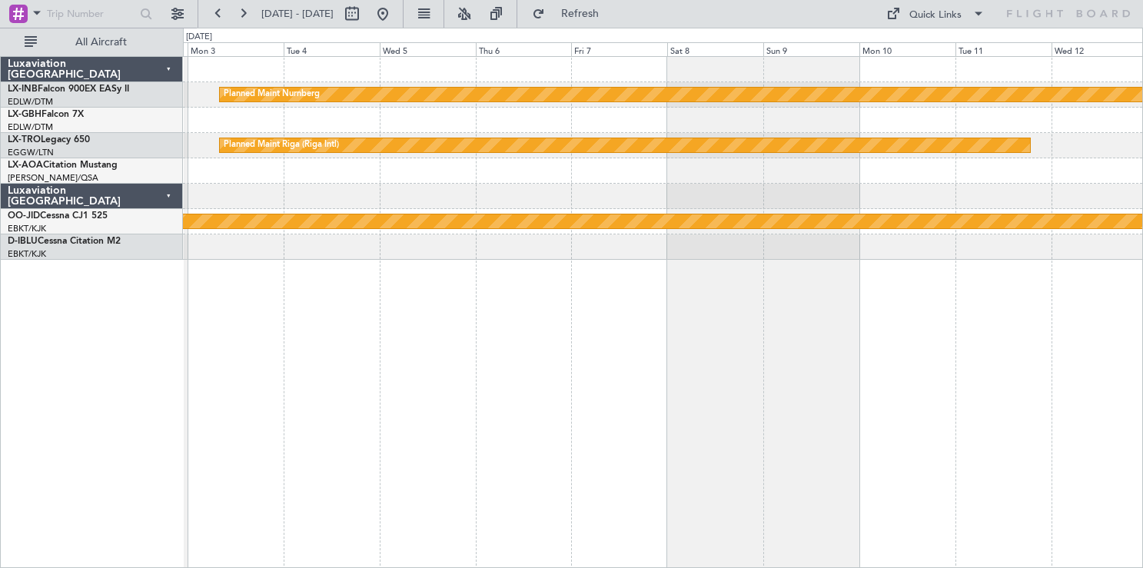
click at [855, 380] on div "Planned Maint Nurnberg Planned Maint [GEOGRAPHIC_DATA] (Riga Intl) null [GEOGRA…" at bounding box center [663, 312] width 960 height 512
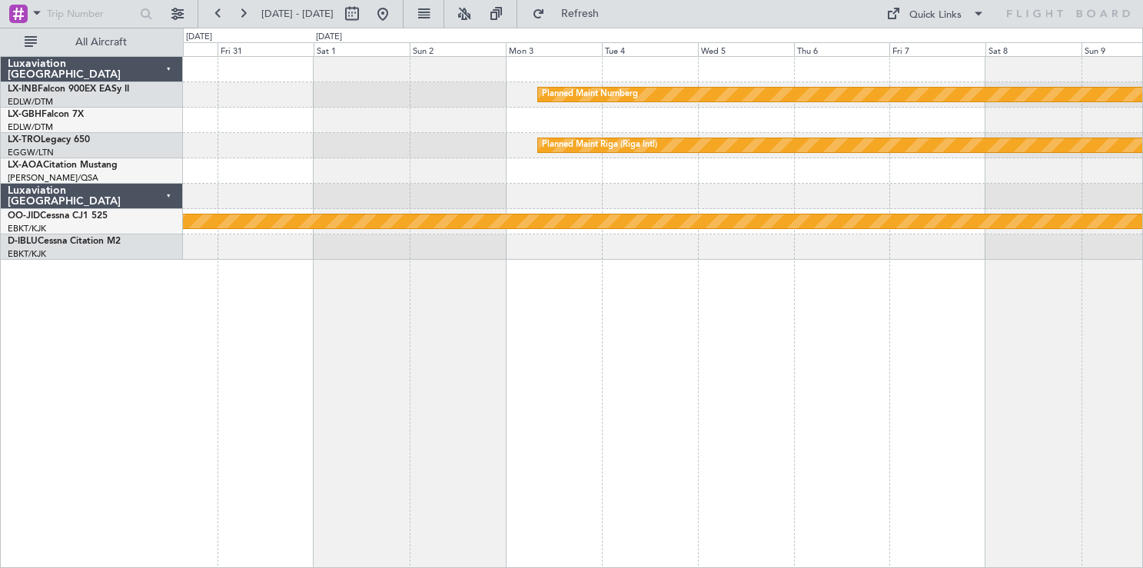
click at [421, 395] on div "Planned Maint Nurnberg Planned Maint [GEOGRAPHIC_DATA] (Riga Intl) null [GEOGRA…" at bounding box center [663, 312] width 960 height 512
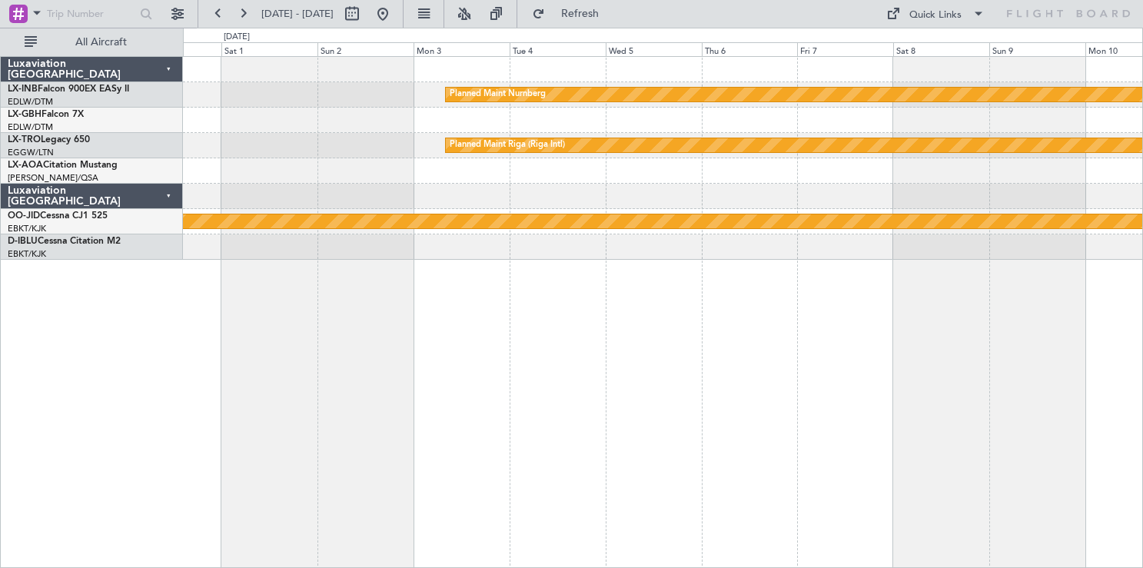
click at [769, 441] on div "Planned Maint Nurnberg Planned Maint [GEOGRAPHIC_DATA] (Riga Intl) null [GEOGRA…" at bounding box center [663, 312] width 960 height 512
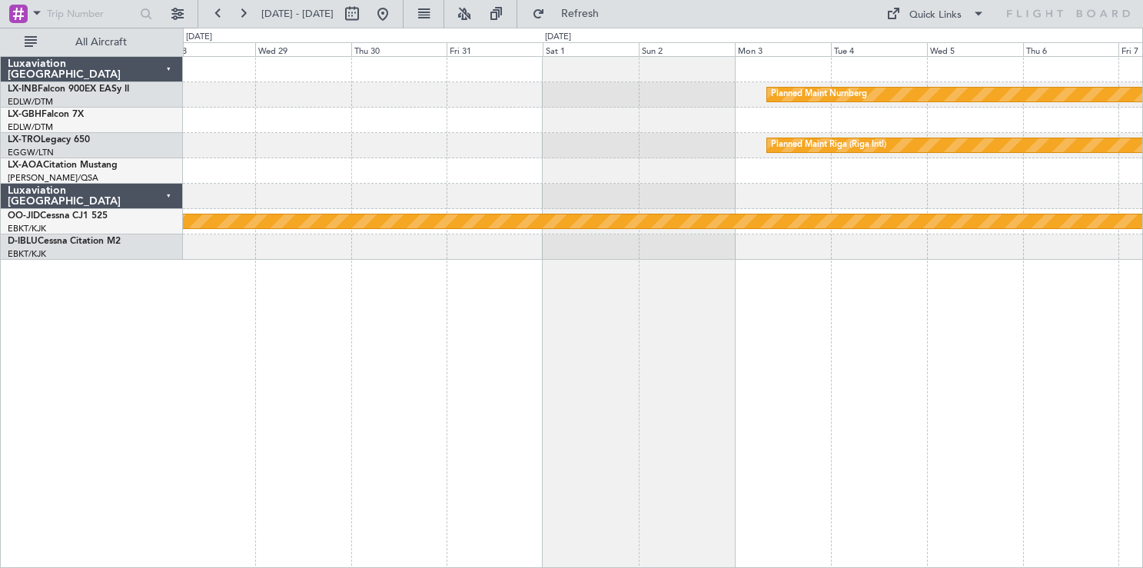
click at [864, 456] on div "Planned Maint Nurnberg Planned Maint [GEOGRAPHIC_DATA] (Riga Intl) null [GEOGRA…" at bounding box center [663, 312] width 960 height 512
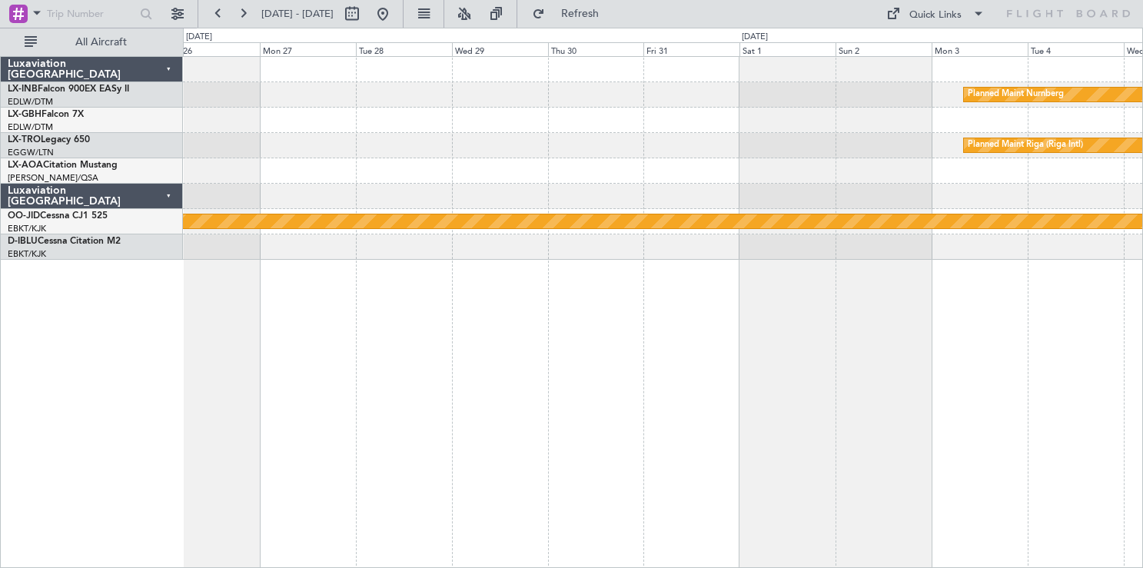
click at [882, 450] on div "Planned Maint Nurnberg Planned Maint [GEOGRAPHIC_DATA] (Riga Intl) Planned Main…" at bounding box center [663, 312] width 960 height 512
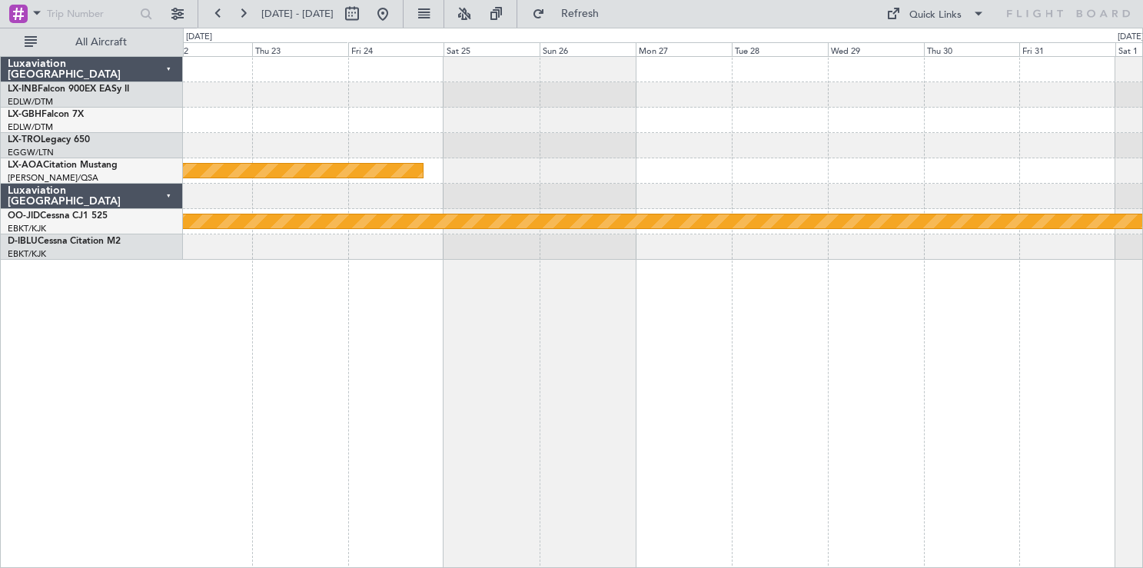
click at [843, 434] on div "Planned Maint Nurnberg Planned Maint [GEOGRAPHIC_DATA] (Riga Intl) Planned Main…" at bounding box center [663, 312] width 960 height 512
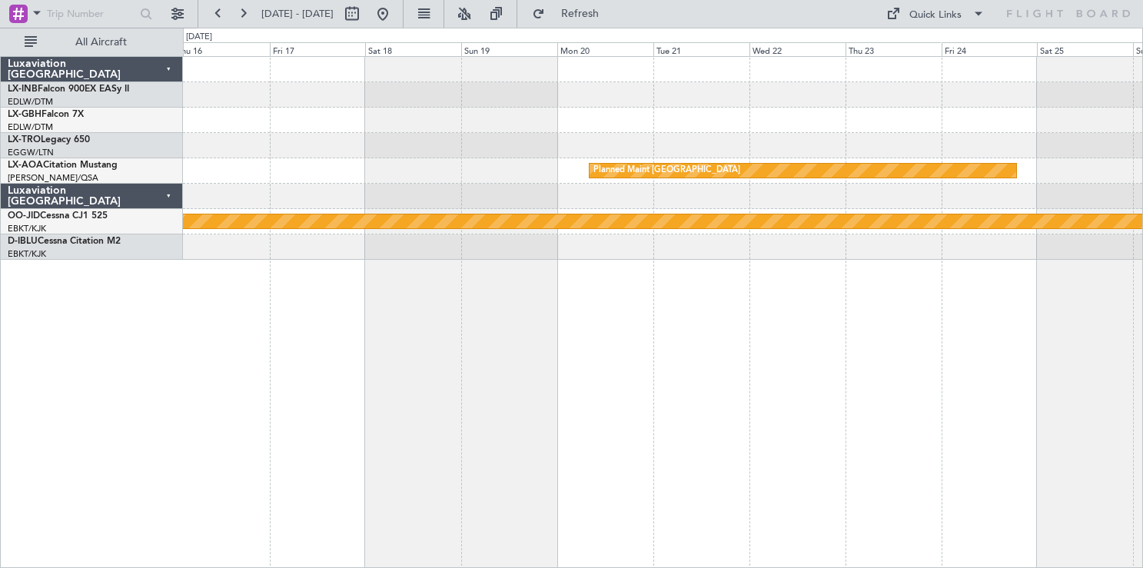
click at [631, 416] on div "Planned Maint Nurnberg Planned Maint [GEOGRAPHIC_DATA] null [GEOGRAPHIC_DATA]-[…" at bounding box center [663, 312] width 960 height 512
click at [876, 336] on div "Planned Maint Nurnberg Planned Maint [GEOGRAPHIC_DATA] null [GEOGRAPHIC_DATA]-[…" at bounding box center [663, 312] width 960 height 512
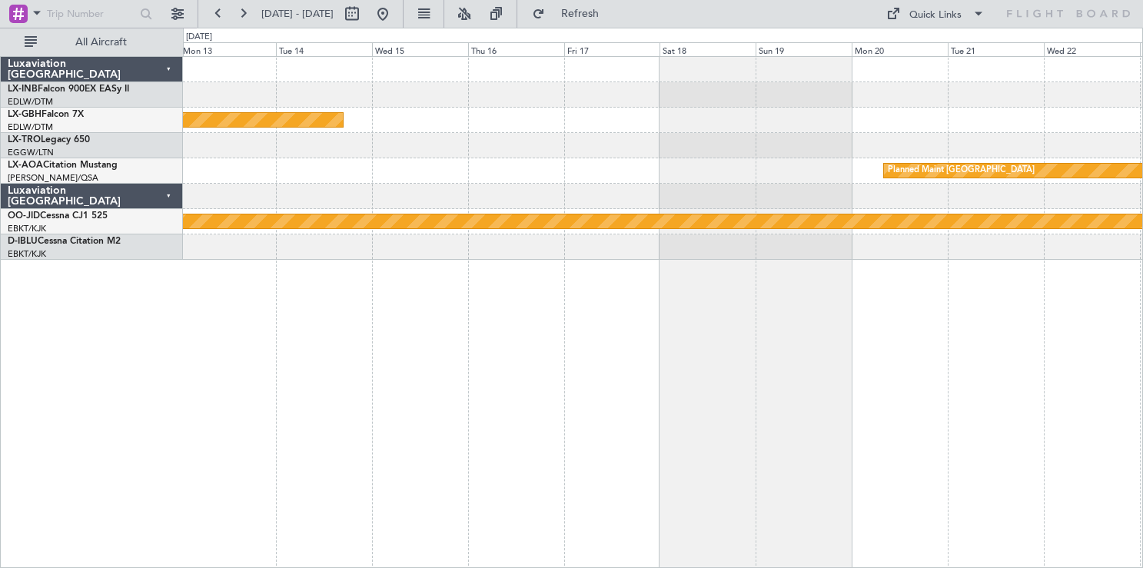
click at [885, 367] on div "Planned Maint Nurnberg Planned Maint [GEOGRAPHIC_DATA] No Crew Sabadell null [G…" at bounding box center [663, 312] width 960 height 512
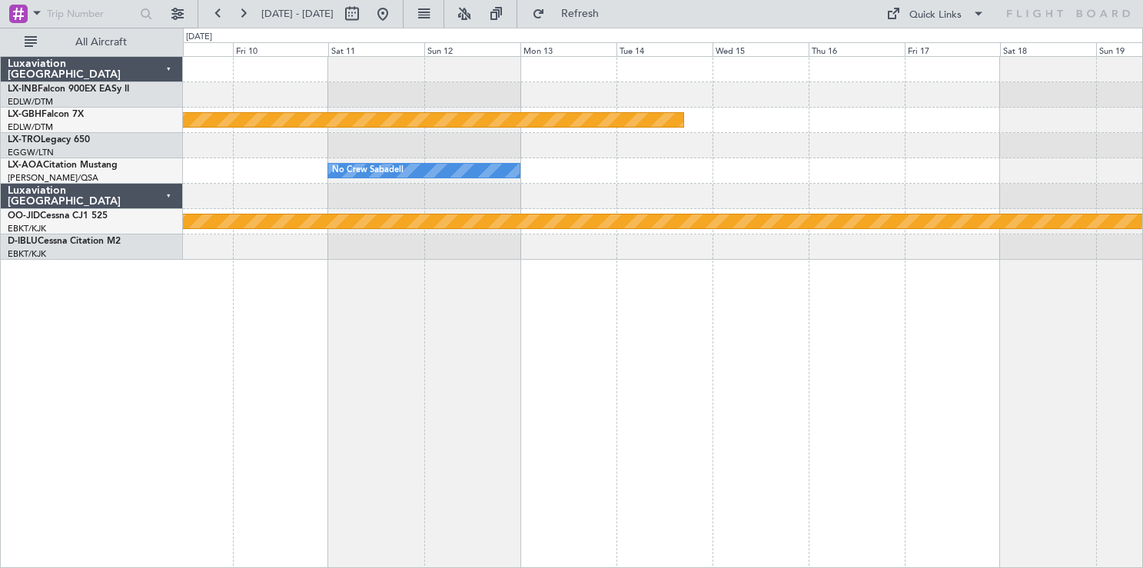
click at [955, 377] on div "Planned Maint Nurnberg No Crew Sabadell Planned Maint [GEOGRAPHIC_DATA] null [G…" at bounding box center [663, 312] width 960 height 512
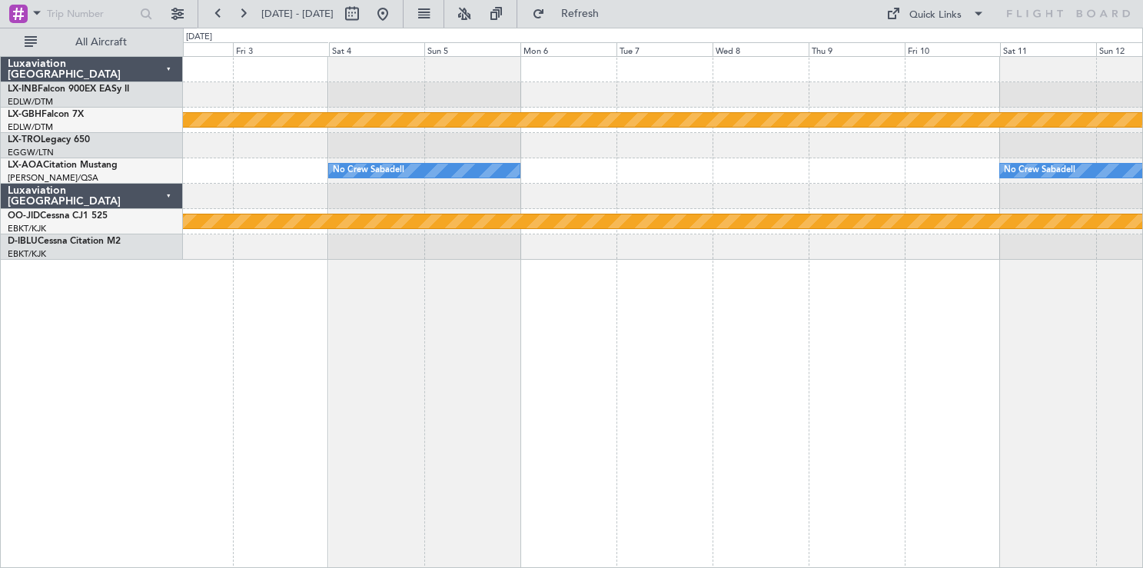
click at [955, 365] on div "Planned Maint Nurnberg No Crew Sabadell No Crew Sabadell null [GEOGRAPHIC_DATA]…" at bounding box center [663, 312] width 960 height 512
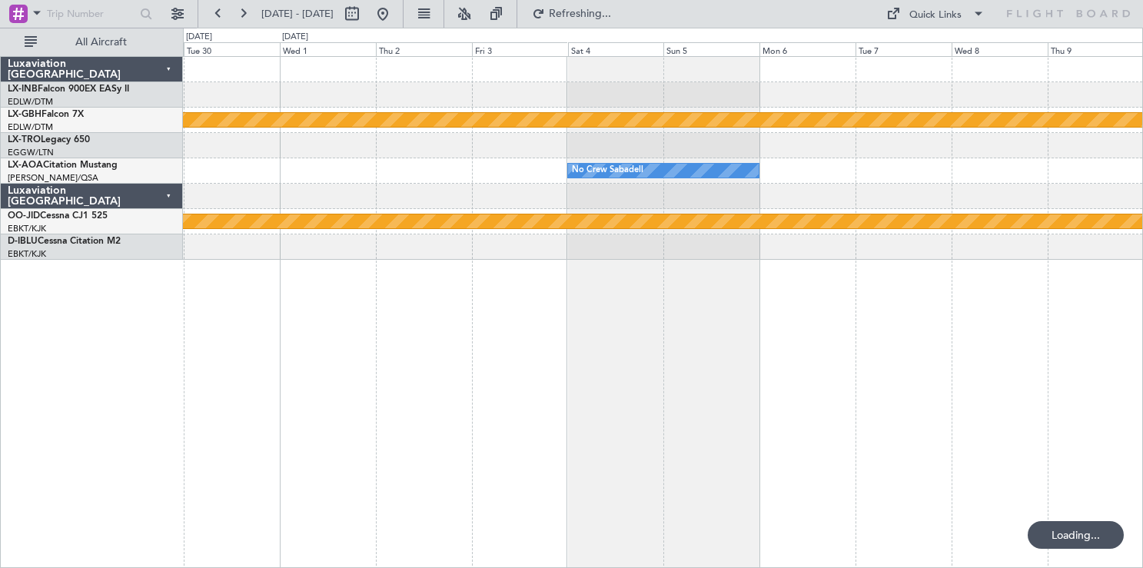
click at [825, 340] on div "Planned Maint Nurnberg No Crew Sabadell No Crew Sabadell null [GEOGRAPHIC_DATA]…" at bounding box center [663, 312] width 960 height 512
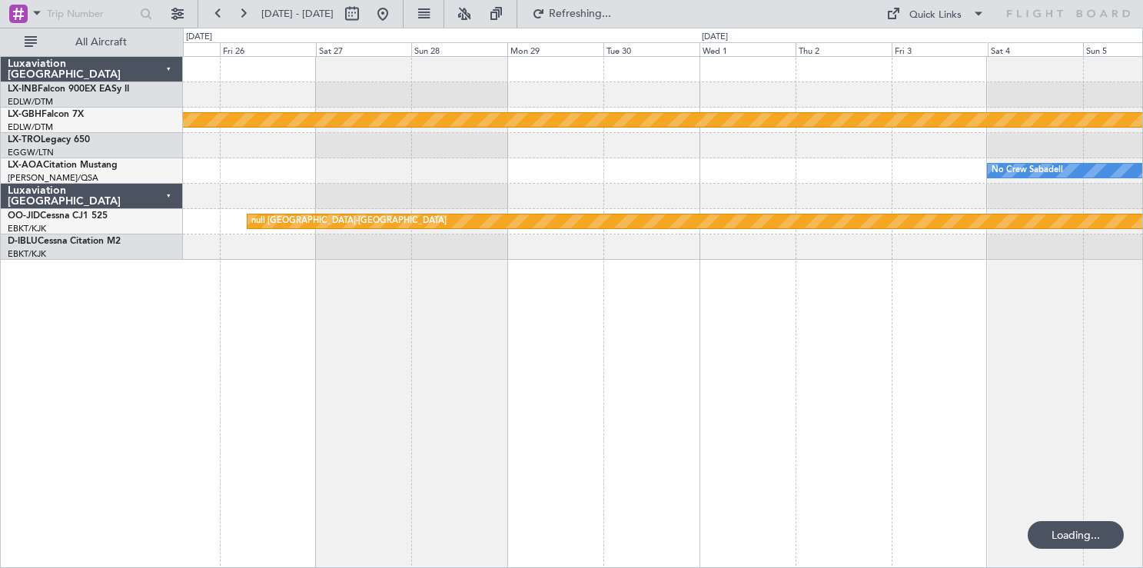
click at [883, 352] on div "Planned Maint Nurnberg No Crew Sabadell null [GEOGRAPHIC_DATA]-[GEOGRAPHIC_DATA]" at bounding box center [663, 312] width 960 height 512
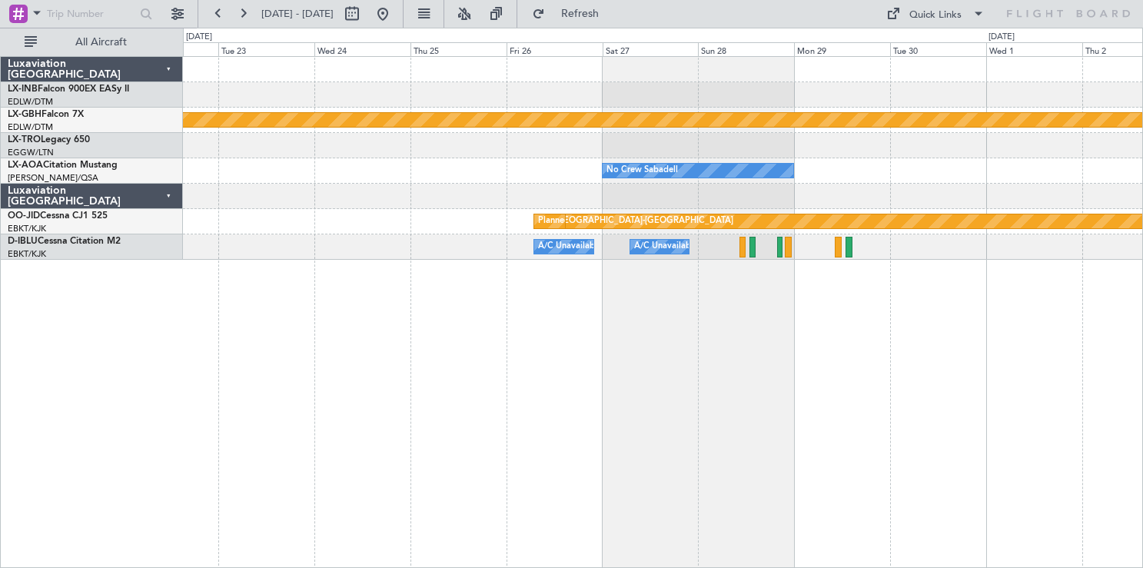
click at [918, 349] on div "Planned Maint Nurnberg No Crew Sabadell No Crew Sabadell No Crew Sabadell null …" at bounding box center [663, 312] width 960 height 512
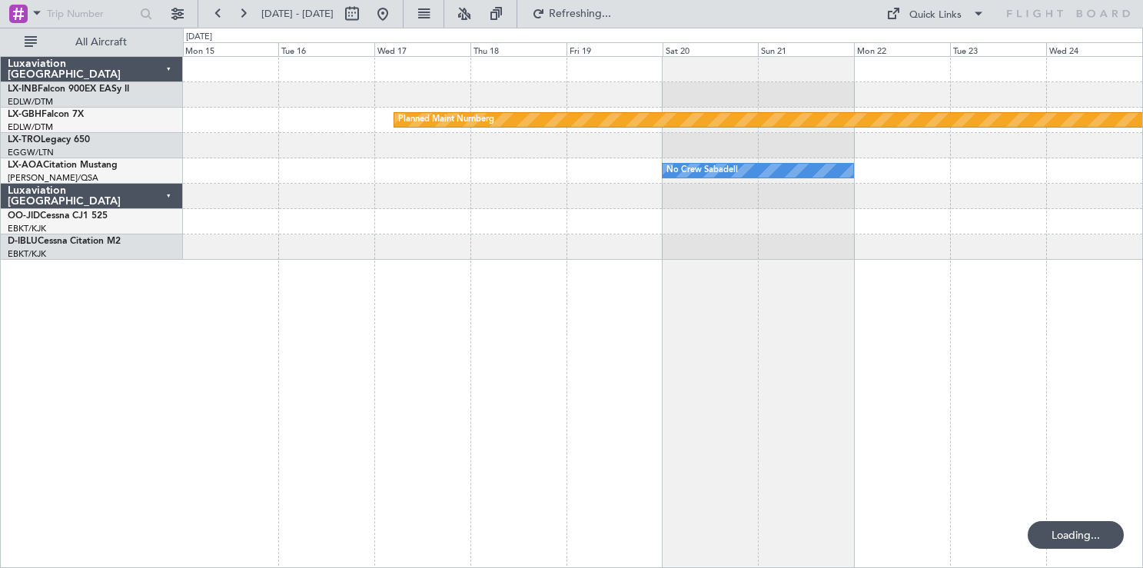
click at [849, 357] on div "Planned Maint Nurnberg No Crew Sabadell No Crew Sabadell null [GEOGRAPHIC_DATA]…" at bounding box center [663, 312] width 960 height 512
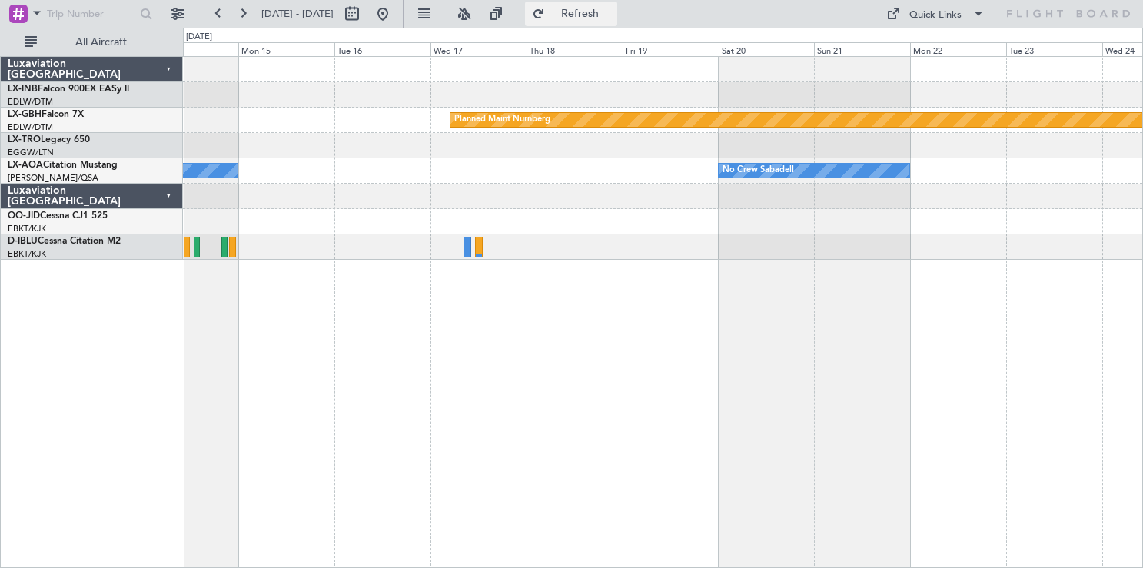
click at [613, 12] on span "Refresh" at bounding box center [580, 13] width 65 height 11
click at [395, 12] on button at bounding box center [382, 14] width 25 height 25
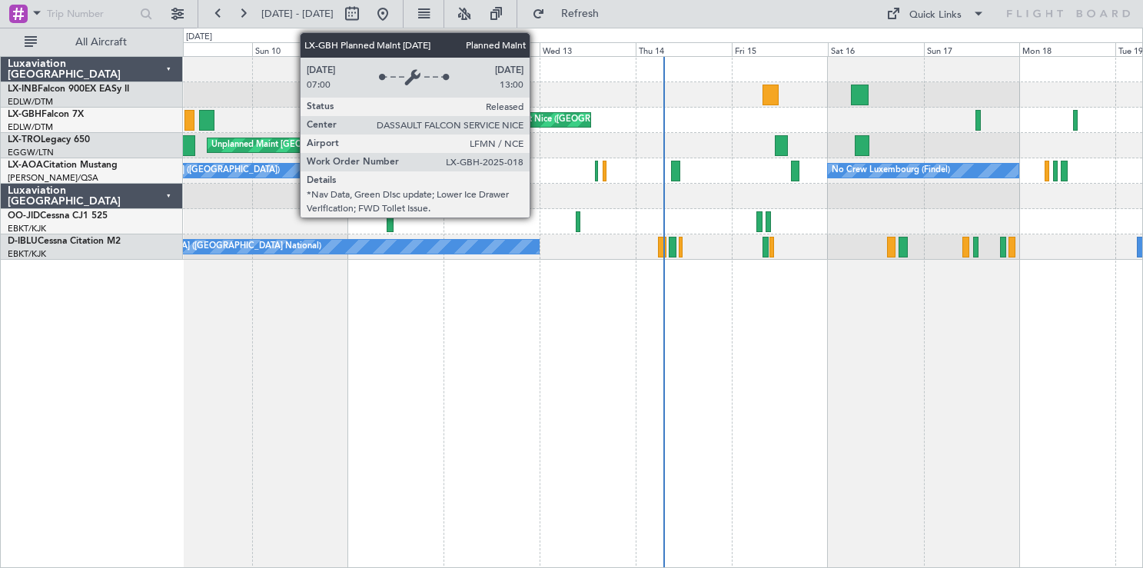
click at [537, 120] on div "Planned Maint Nice ([GEOGRAPHIC_DATA])" at bounding box center [561, 119] width 171 height 23
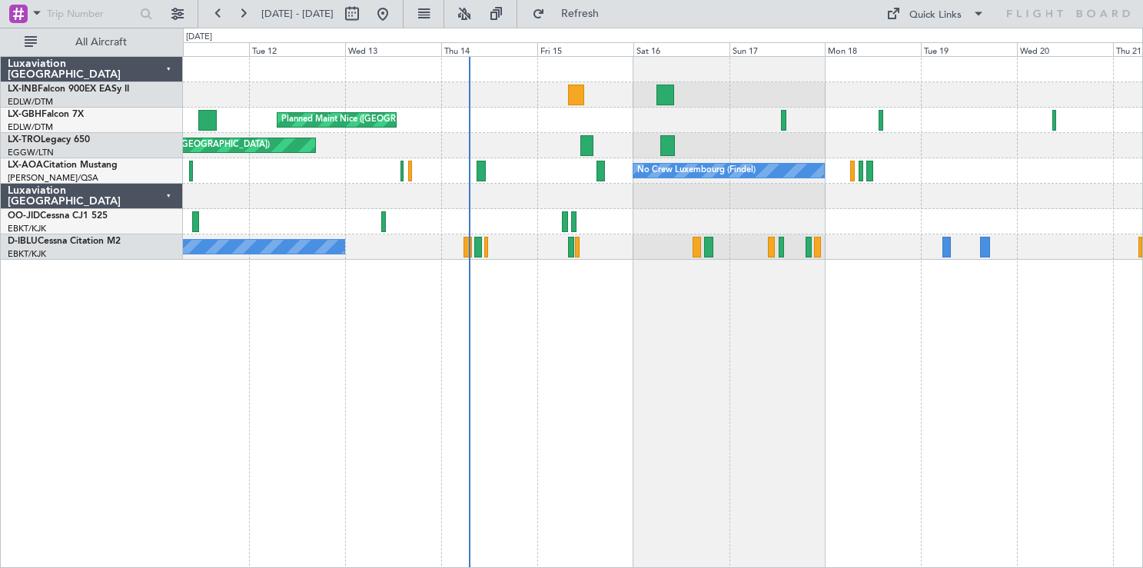
click at [587, 364] on div "Planned Maint Nice ([GEOGRAPHIC_DATA]) Unplanned Maint [GEOGRAPHIC_DATA] ([GEOG…" at bounding box center [663, 312] width 960 height 512
click at [613, 12] on span "Refresh" at bounding box center [580, 13] width 65 height 11
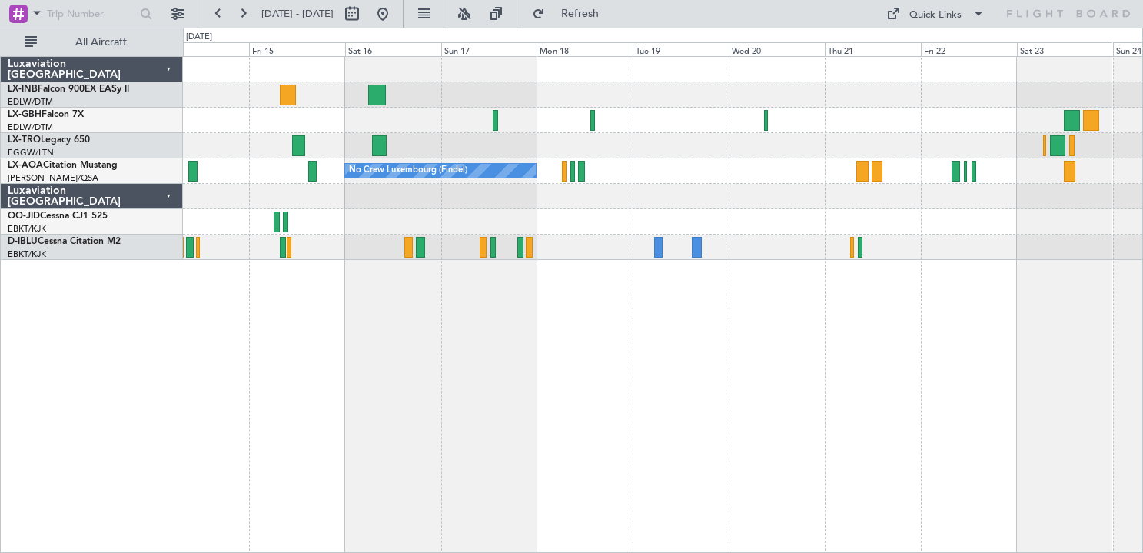
click at [506, 447] on div "Planned Maint Nice ([GEOGRAPHIC_DATA]) Unplanned Maint [GEOGRAPHIC_DATA] ([GEOG…" at bounding box center [663, 304] width 960 height 497
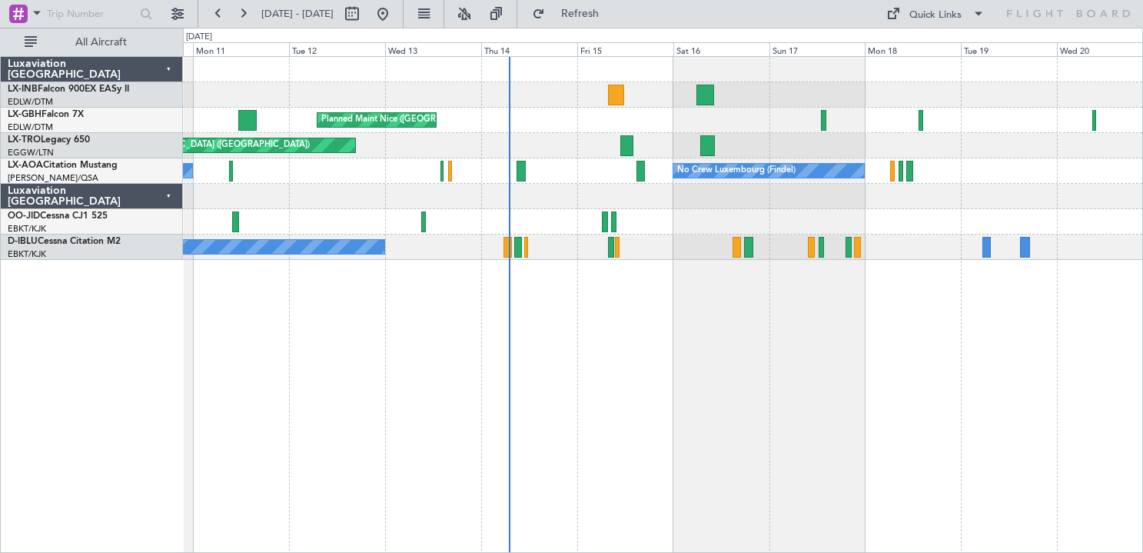
click at [829, 411] on div "Planned Maint Nice ([GEOGRAPHIC_DATA]) Unplanned Maint [GEOGRAPHIC_DATA] ([GEOG…" at bounding box center [663, 304] width 960 height 497
click at [646, 452] on div "Planned Maint Nice ([GEOGRAPHIC_DATA]) Unplanned Maint [GEOGRAPHIC_DATA] ([GEOG…" at bounding box center [663, 304] width 960 height 497
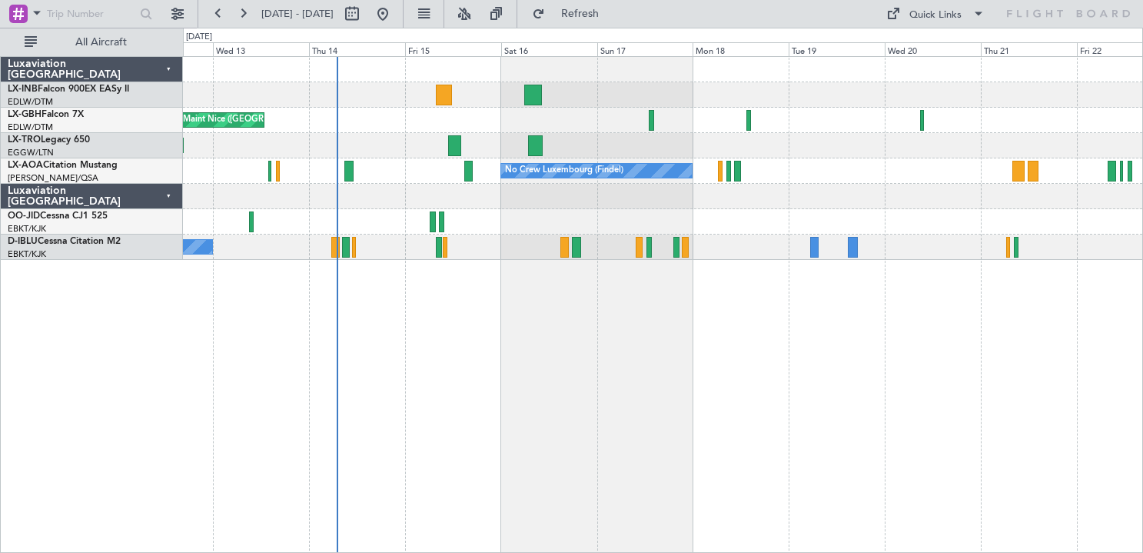
click at [632, 452] on div "Planned Maint Nice ([GEOGRAPHIC_DATA]) Unplanned Maint [GEOGRAPHIC_DATA] ([GEOG…" at bounding box center [663, 304] width 960 height 497
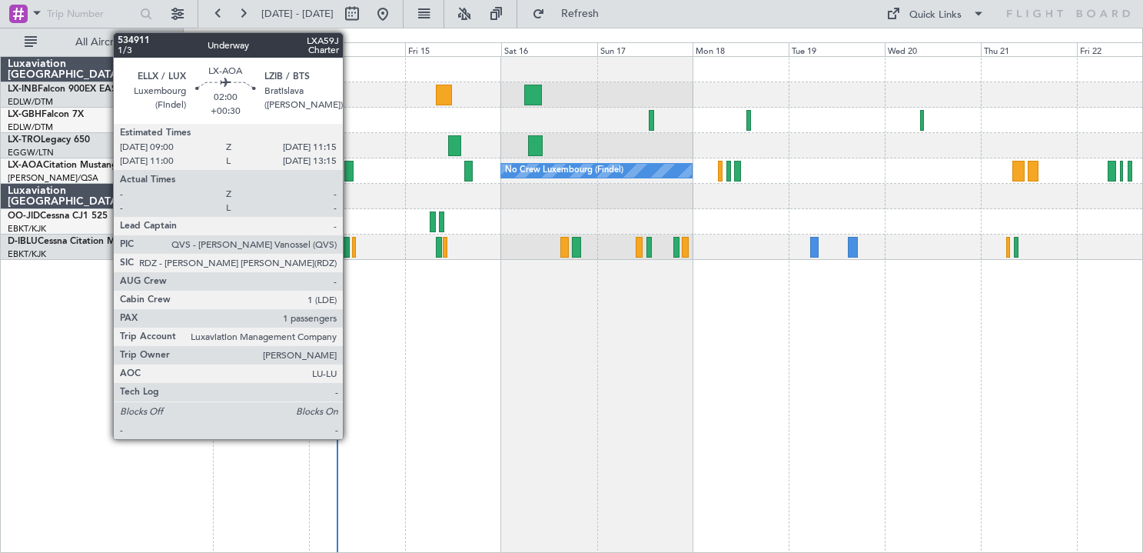
click at [350, 178] on div at bounding box center [348, 171] width 9 height 21
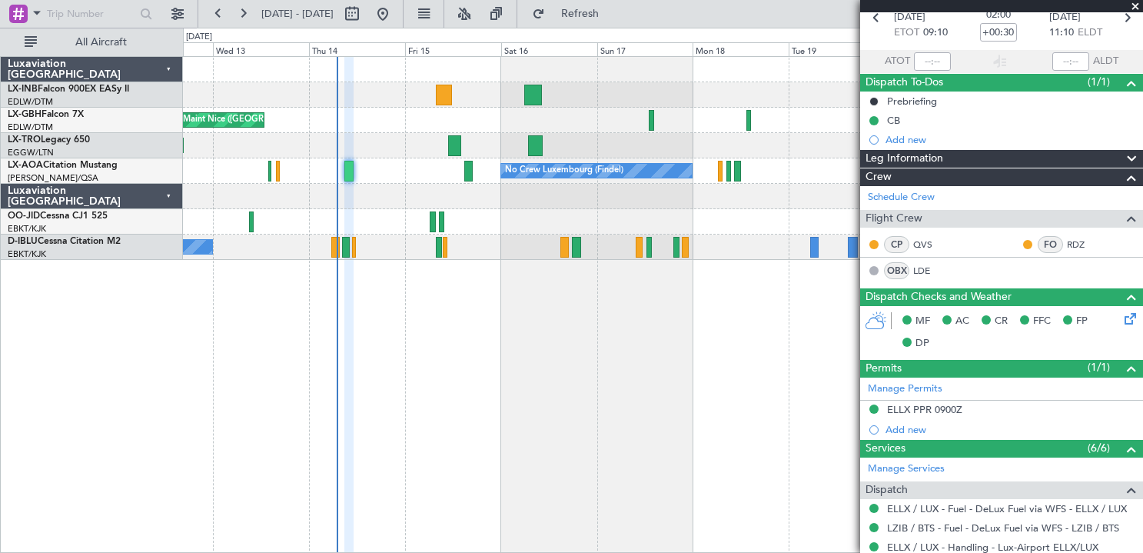
scroll to position [272, 0]
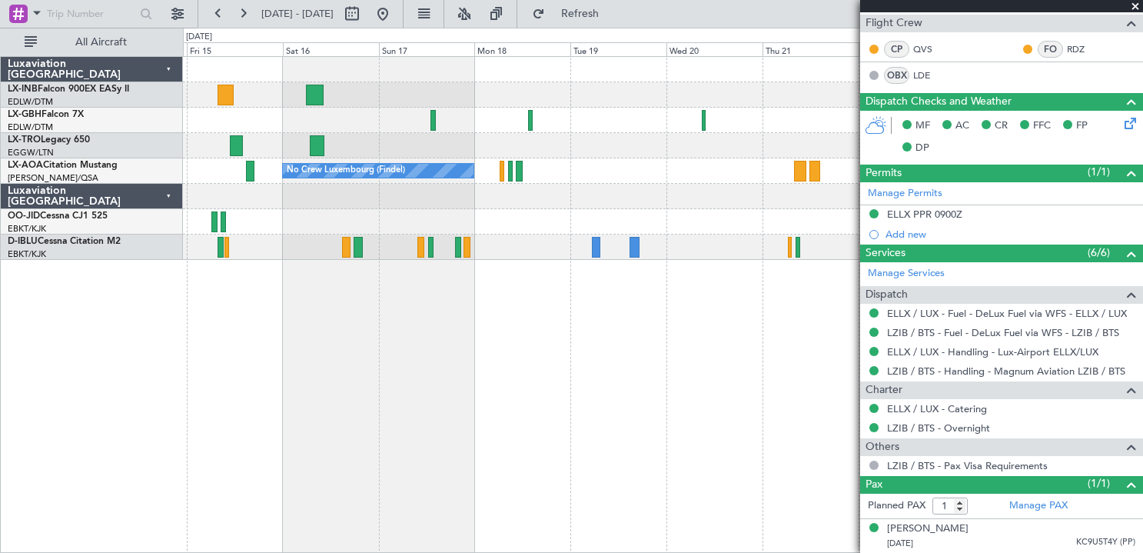
click at [457, 418] on div "Planned Maint Nice ([GEOGRAPHIC_DATA]) Unplanned Maint [GEOGRAPHIC_DATA] ([GEOG…" at bounding box center [663, 304] width 960 height 497
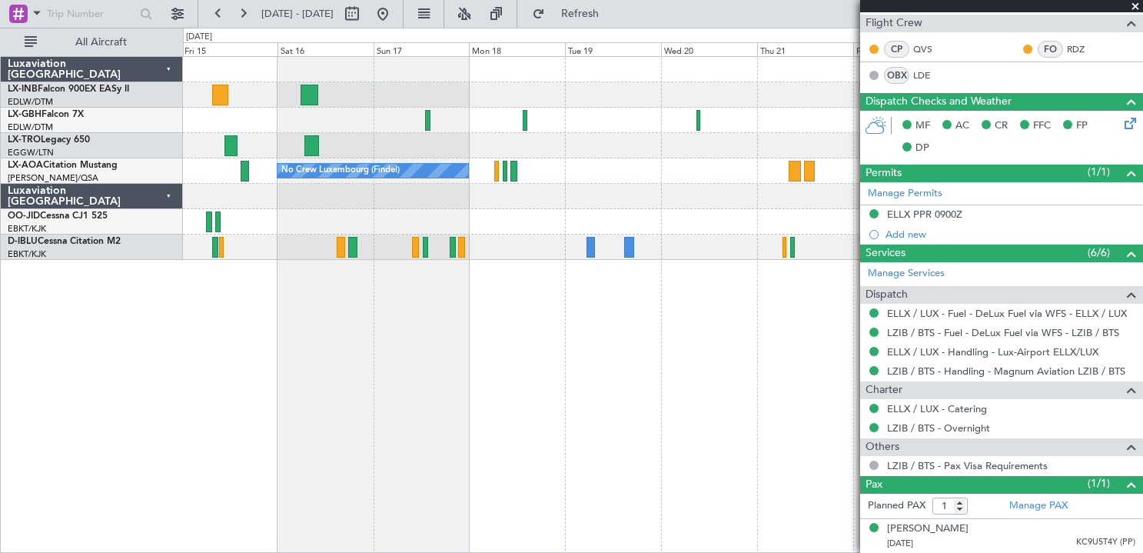
click at [1135, 2] on span at bounding box center [1135, 7] width 15 height 14
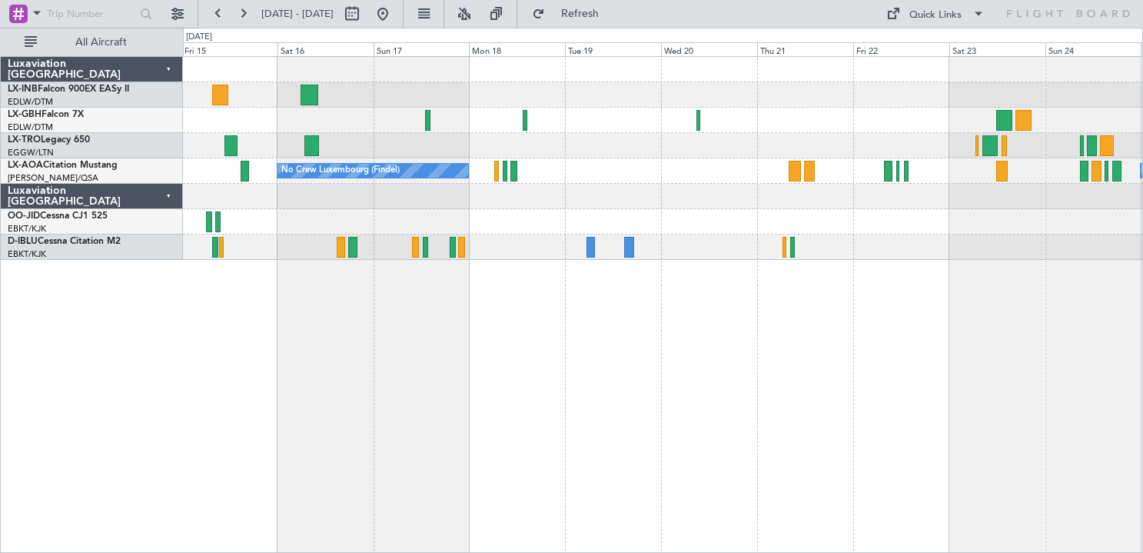
type input "0"
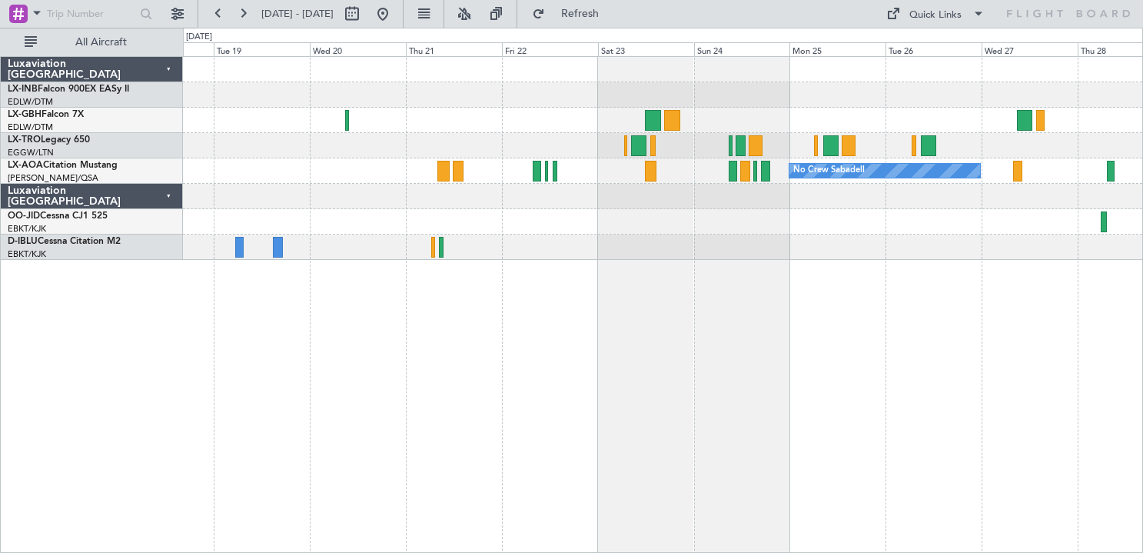
click at [483, 384] on div "No Crew Sabadell No Crew Luxembourg (Findel)" at bounding box center [663, 304] width 960 height 497
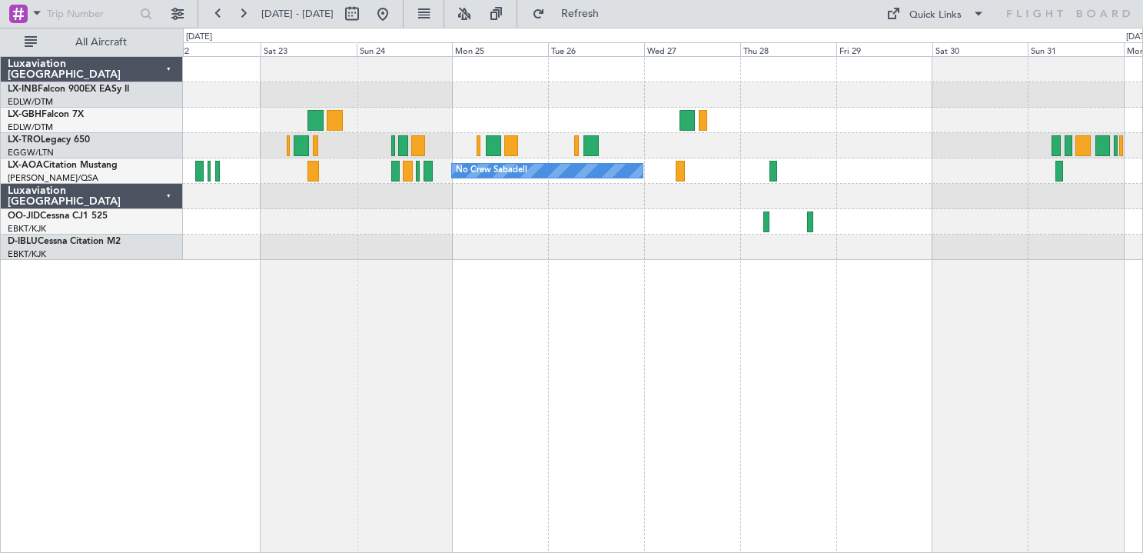
click at [422, 352] on div "No Crew Sabadell" at bounding box center [663, 304] width 960 height 497
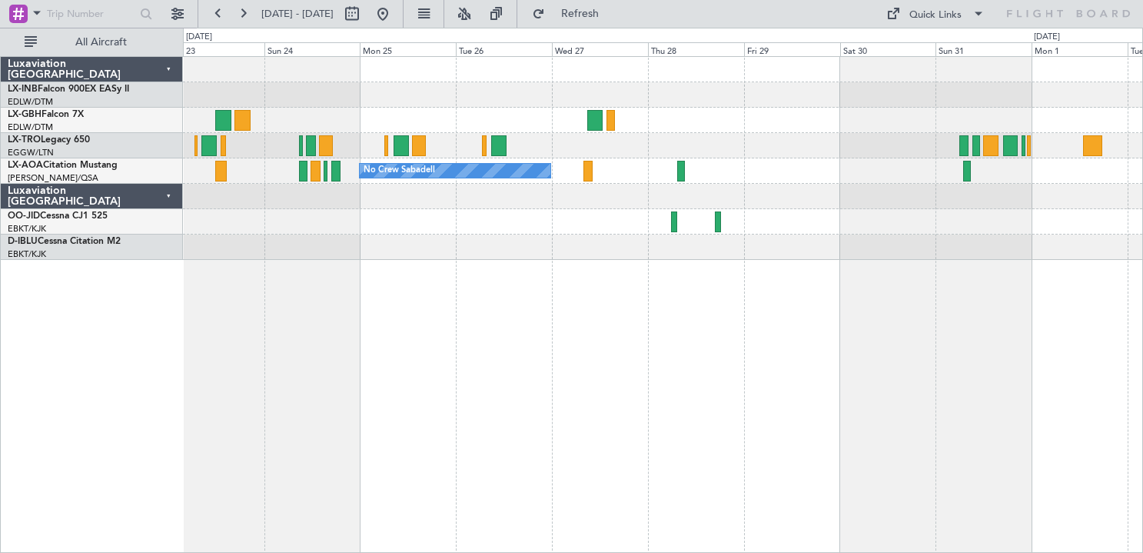
click at [743, 320] on div "No Crew Sabadell" at bounding box center [663, 304] width 960 height 497
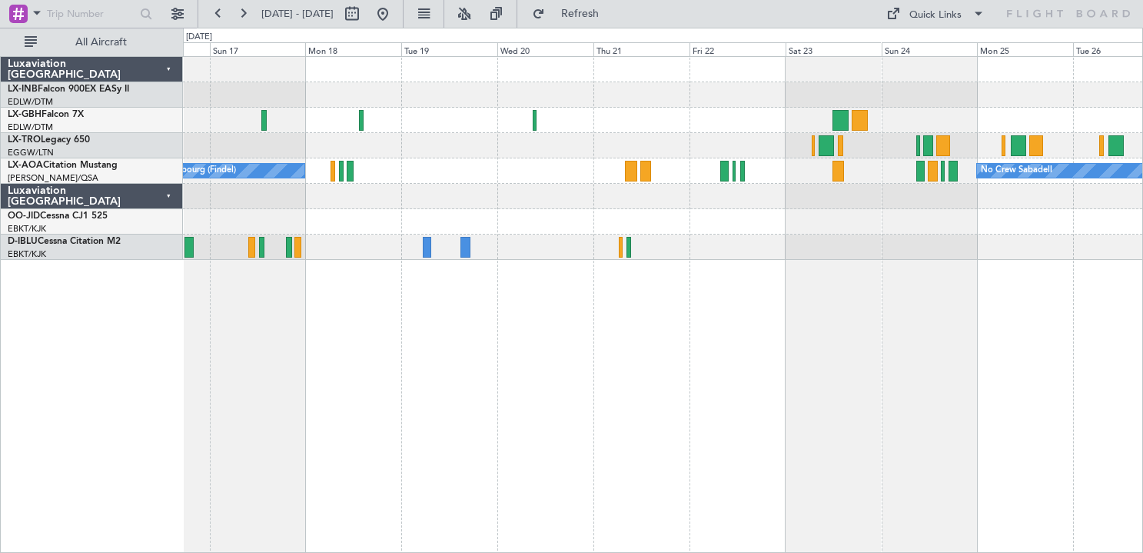
click at [1056, 367] on div "No Crew Sabadell No Crew Luxembourg (Findel)" at bounding box center [663, 304] width 960 height 497
click at [395, 12] on button at bounding box center [382, 14] width 25 height 25
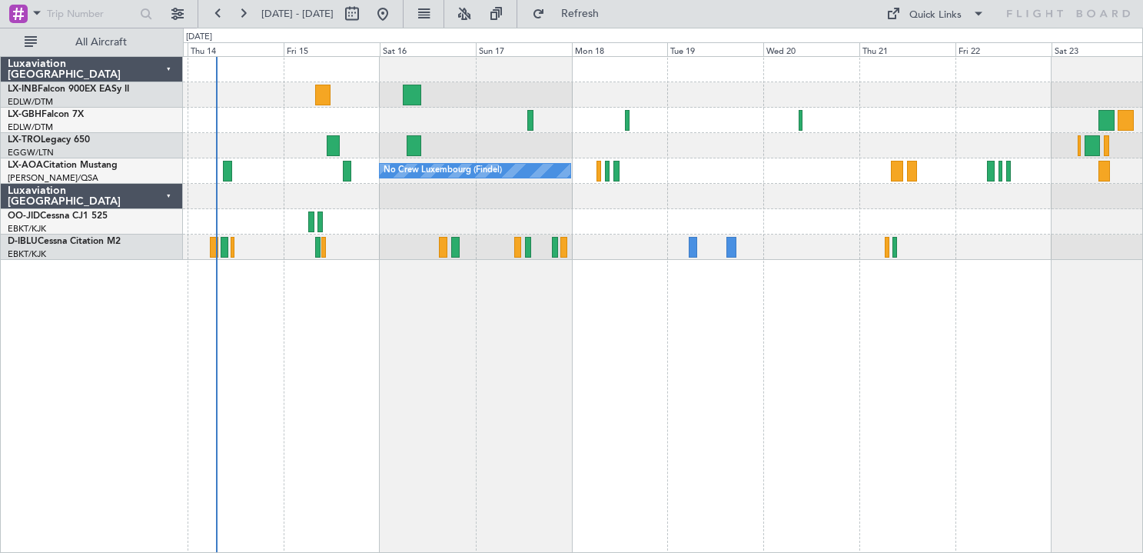
click at [362, 203] on div at bounding box center [662, 196] width 959 height 25
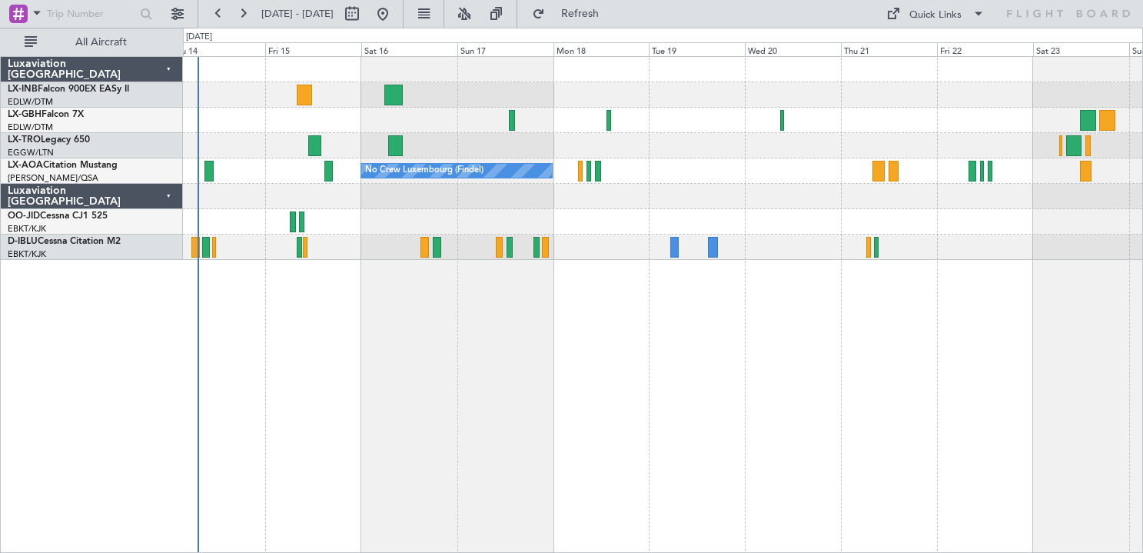
click at [698, 474] on div "Planned Maint Nice ([GEOGRAPHIC_DATA]) Unplanned Maint [GEOGRAPHIC_DATA] ([GEOG…" at bounding box center [663, 304] width 960 height 497
click at [607, 16] on span "Refresh" at bounding box center [580, 13] width 65 height 11
click at [395, 18] on button at bounding box center [382, 14] width 25 height 25
